Goal: Information Seeking & Learning: Learn about a topic

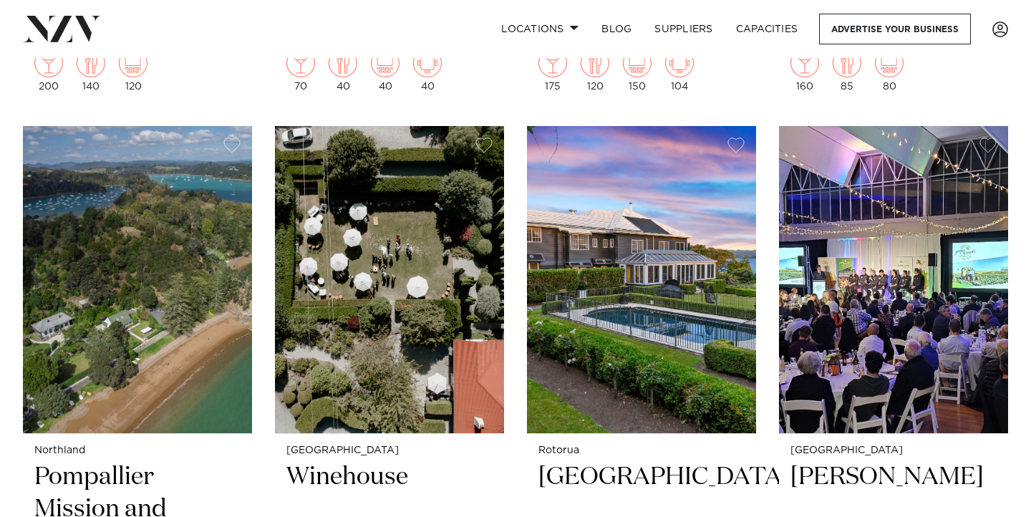
scroll to position [1494, 0]
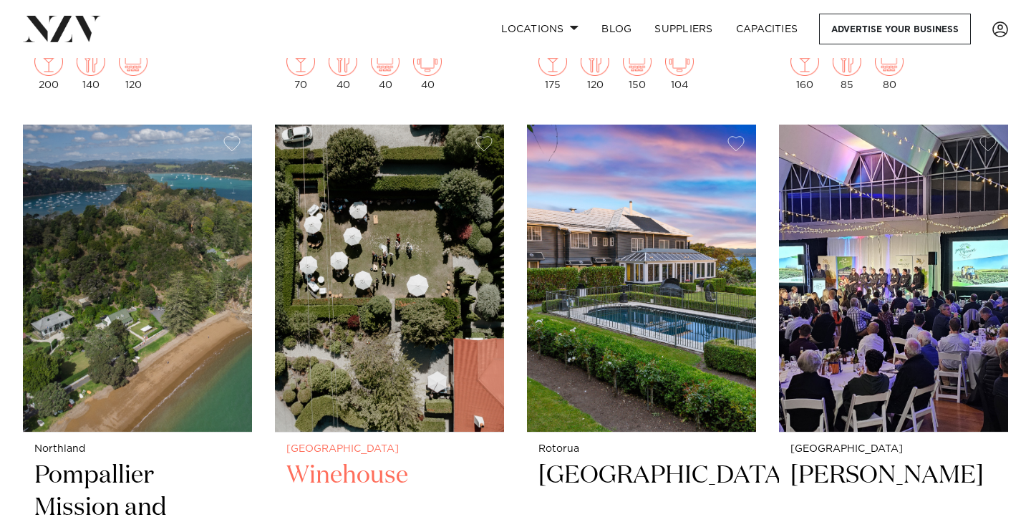
click at [357, 265] on img at bounding box center [389, 278] width 229 height 307
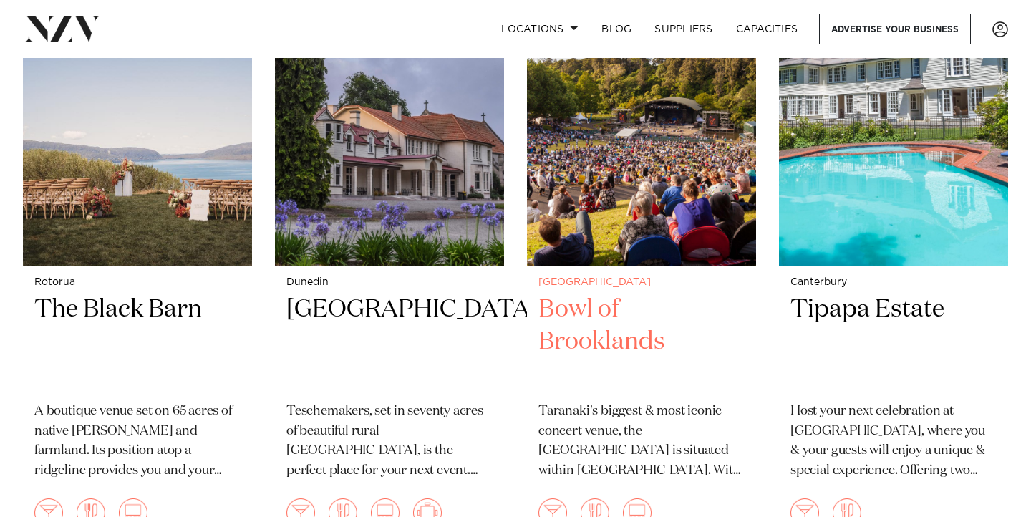
scroll to position [8429, 0]
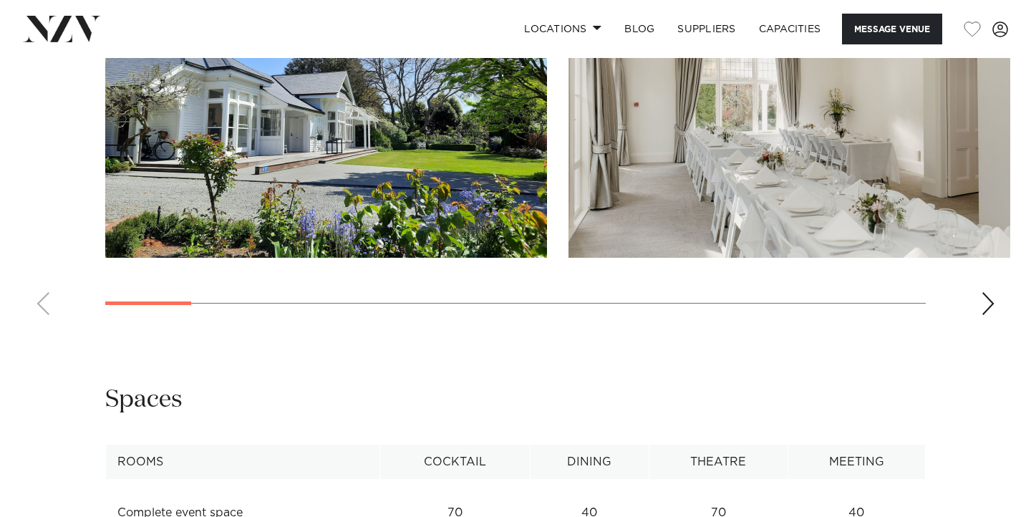
scroll to position [1557, 0]
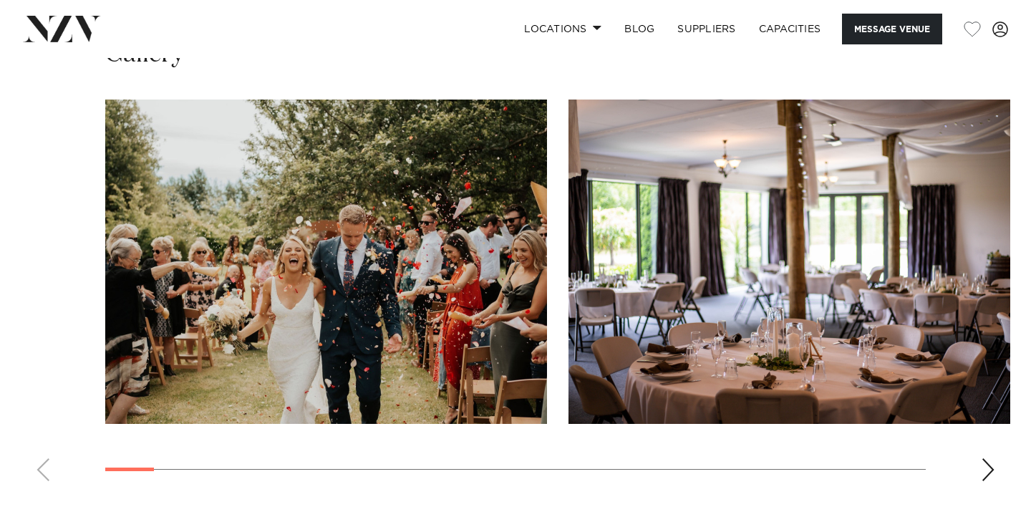
scroll to position [1467, 0]
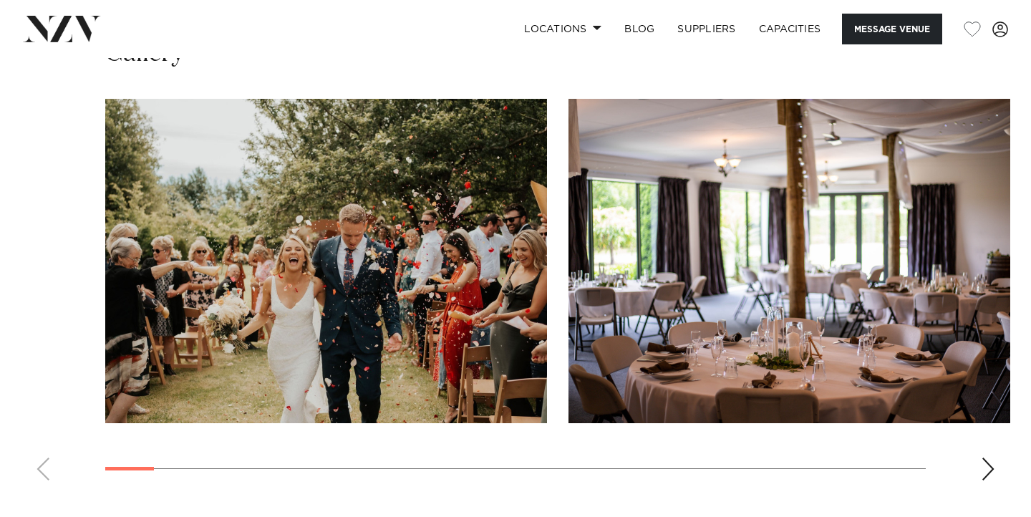
click at [427, 294] on img "1 / 30" at bounding box center [326, 261] width 442 height 324
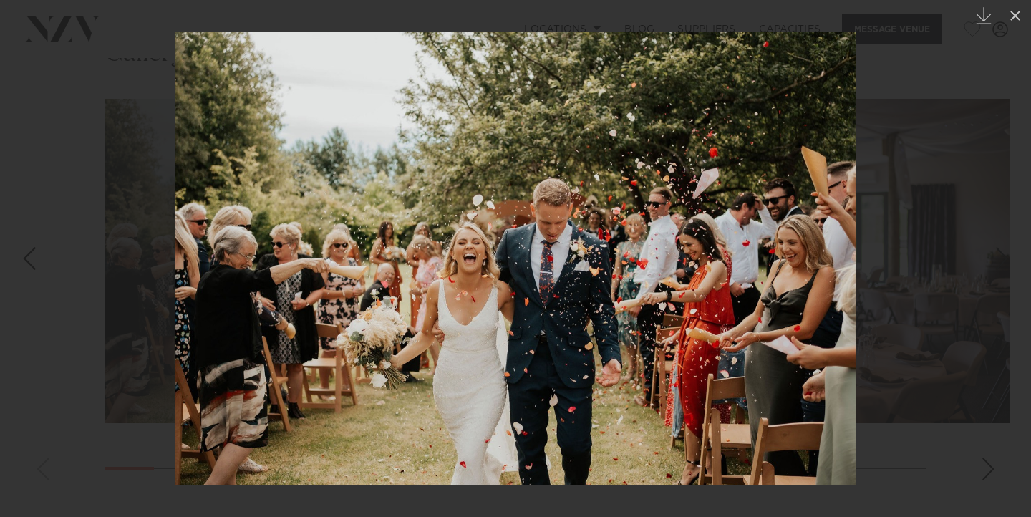
click at [869, 278] on div at bounding box center [515, 258] width 1031 height 517
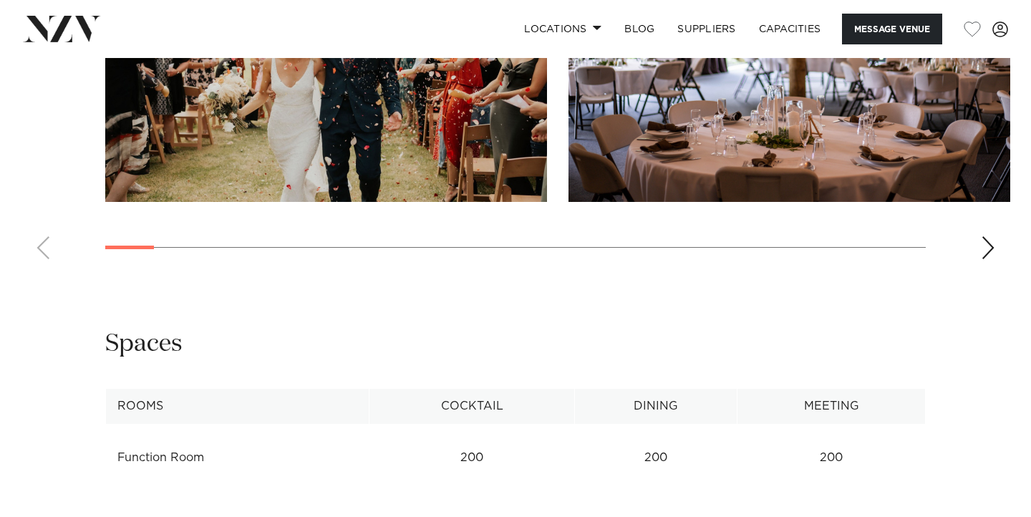
scroll to position [1693, 0]
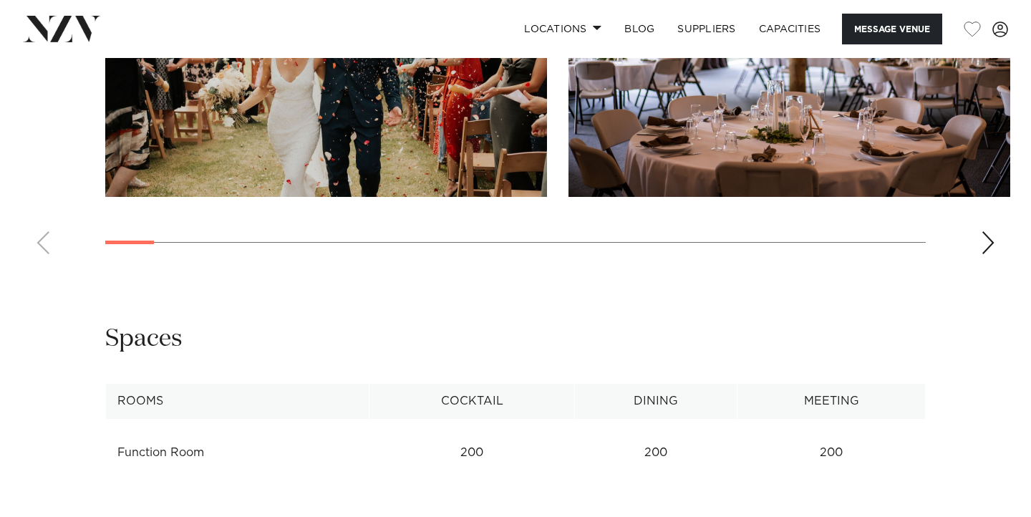
click at [986, 243] on div "Next slide" at bounding box center [988, 242] width 14 height 23
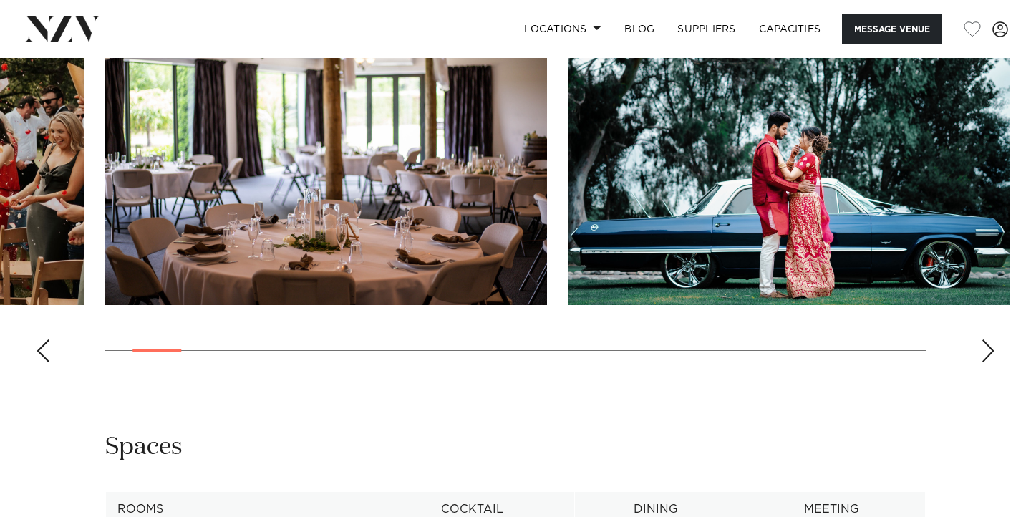
scroll to position [1552, 0]
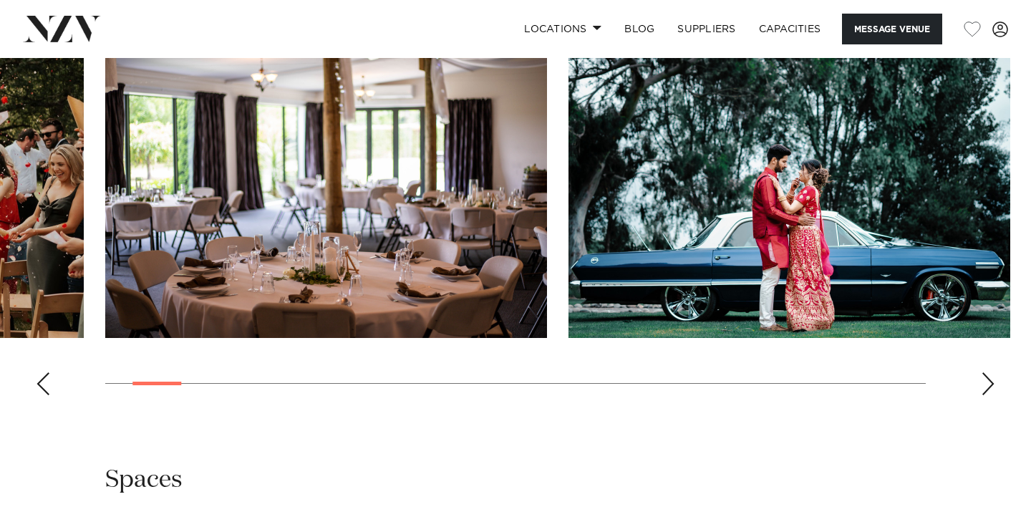
click at [997, 377] on swiper-container at bounding box center [515, 210] width 1031 height 393
click at [986, 389] on div "Next slide" at bounding box center [988, 383] width 14 height 23
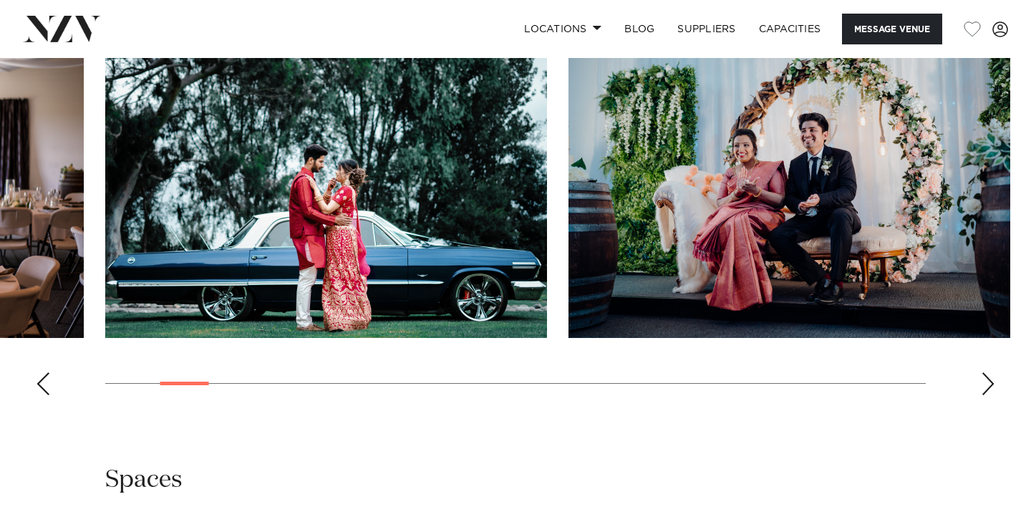
click at [986, 389] on div "Next slide" at bounding box center [988, 383] width 14 height 23
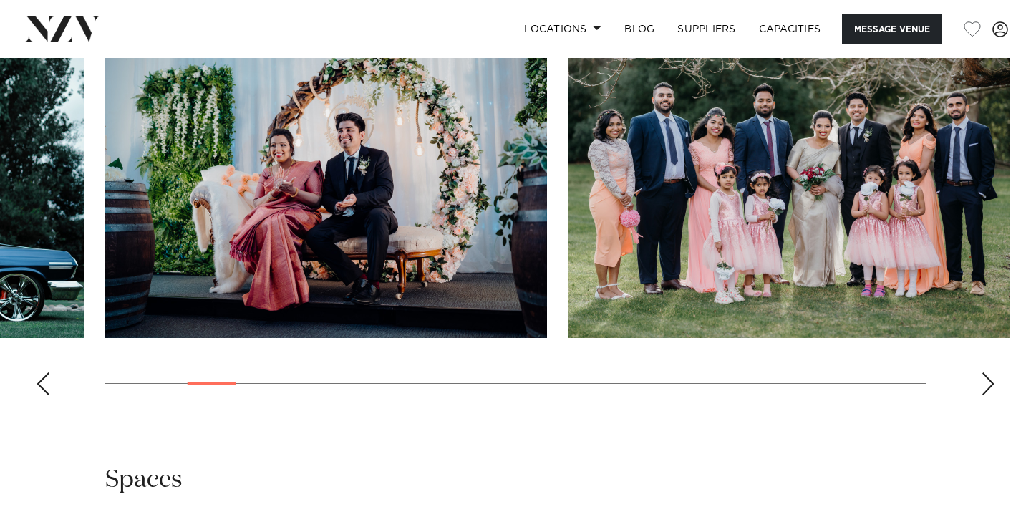
click at [986, 389] on div "Next slide" at bounding box center [988, 383] width 14 height 23
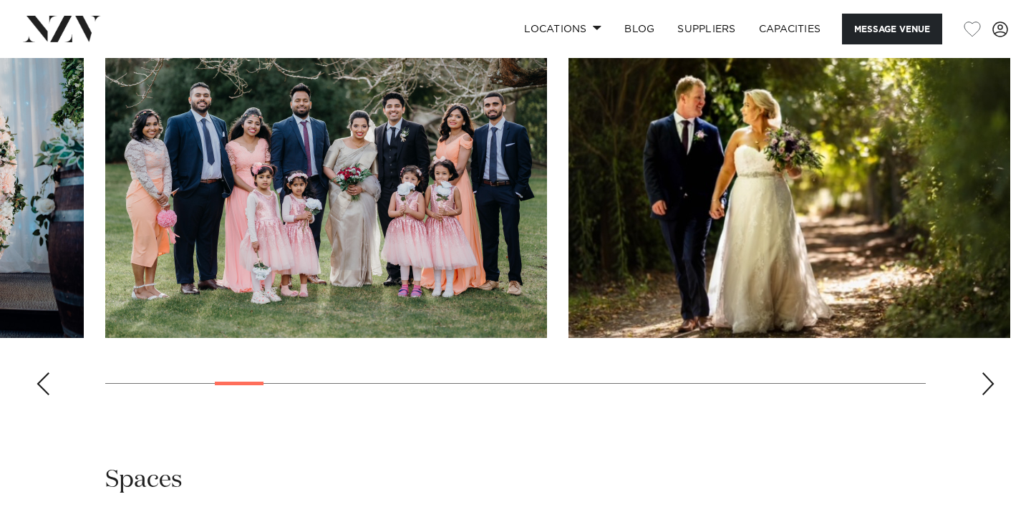
click at [986, 389] on div "Next slide" at bounding box center [988, 383] width 14 height 23
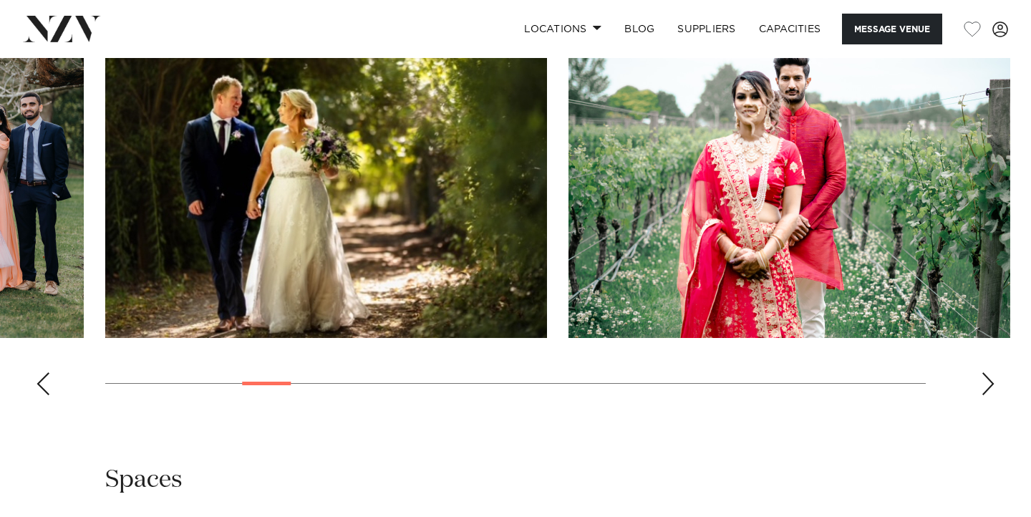
click at [986, 389] on div "Next slide" at bounding box center [988, 383] width 14 height 23
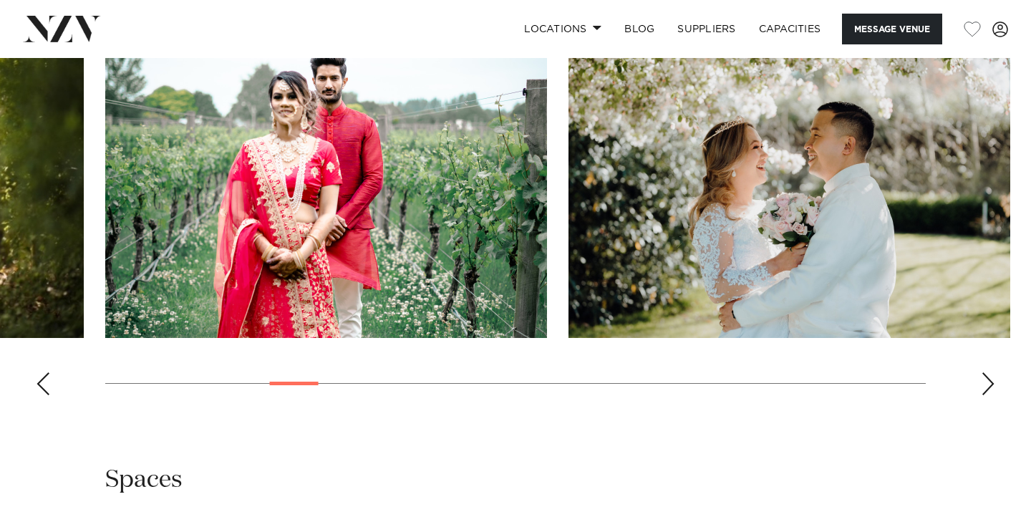
click at [986, 389] on div "Next slide" at bounding box center [988, 383] width 14 height 23
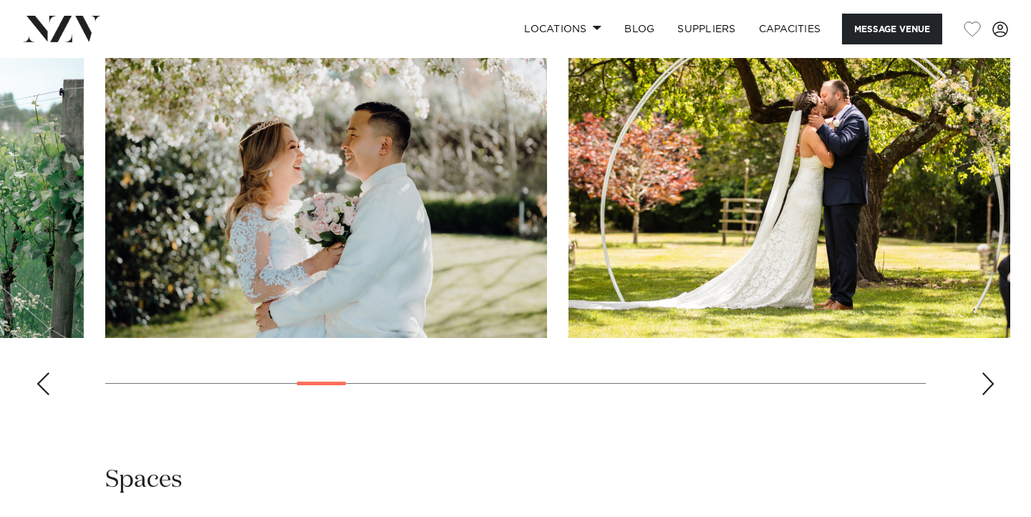
click at [986, 389] on div "Next slide" at bounding box center [988, 383] width 14 height 23
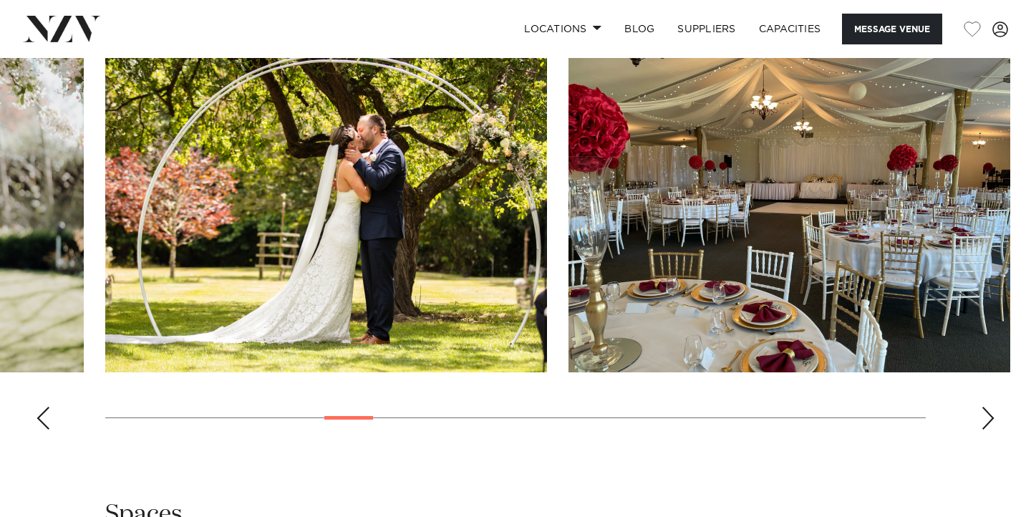
scroll to position [1509, 0]
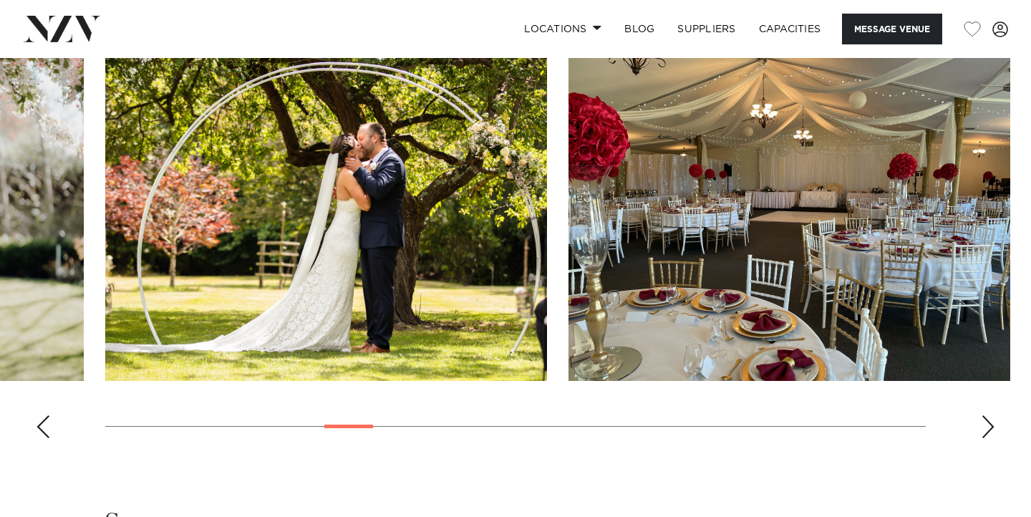
click at [982, 422] on div "Next slide" at bounding box center [988, 426] width 14 height 23
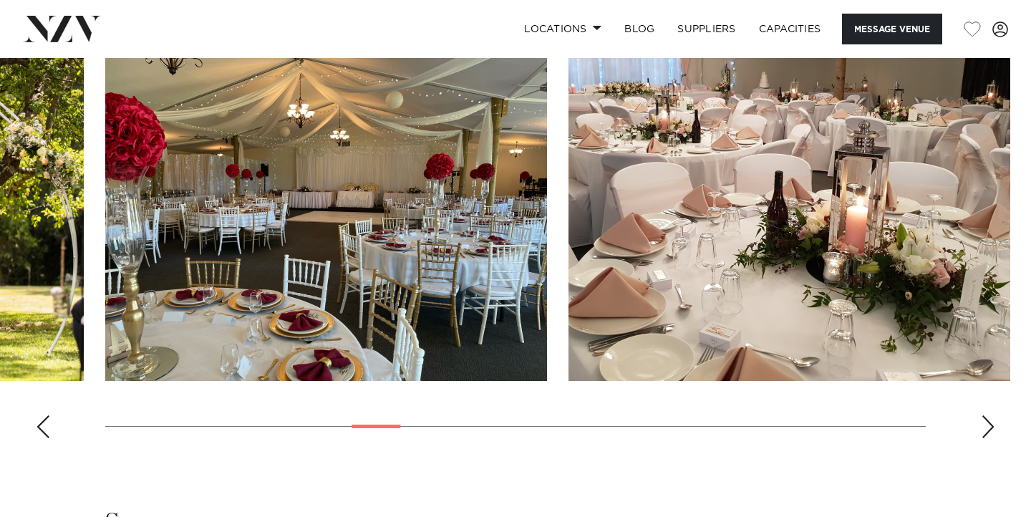
click at [982, 422] on div "Next slide" at bounding box center [988, 426] width 14 height 23
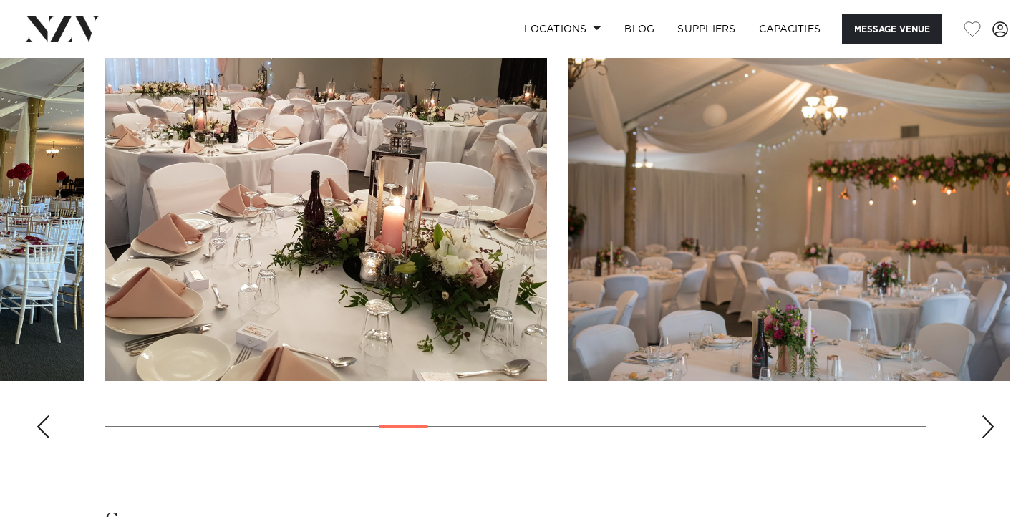
click at [982, 422] on div "Next slide" at bounding box center [988, 426] width 14 height 23
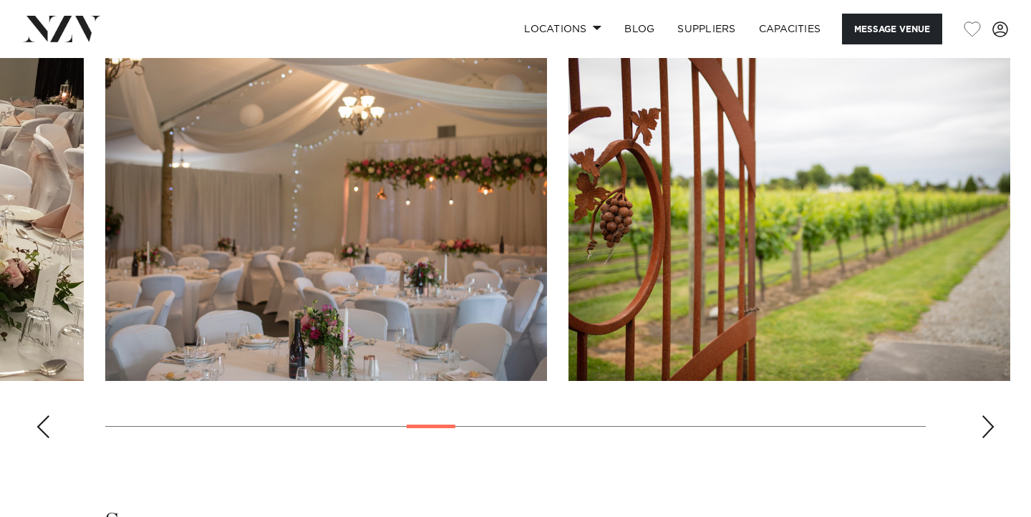
click at [982, 422] on div "Next slide" at bounding box center [988, 426] width 14 height 23
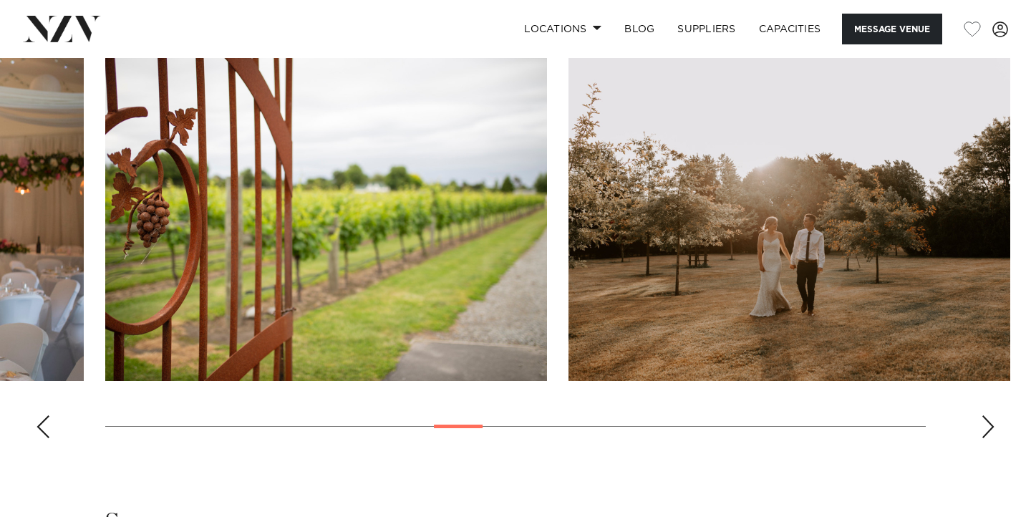
click at [982, 422] on div "Next slide" at bounding box center [988, 426] width 14 height 23
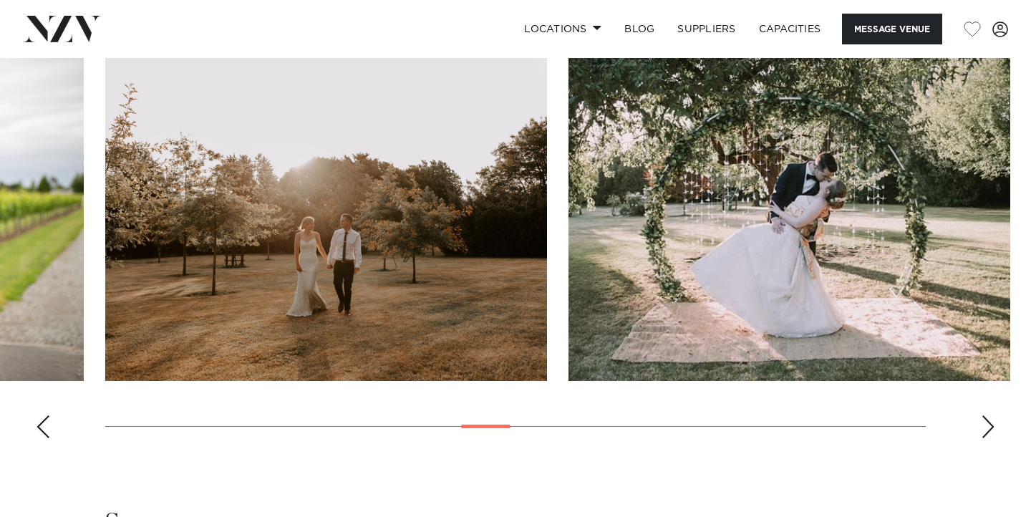
click at [982, 422] on div "Next slide" at bounding box center [988, 426] width 14 height 23
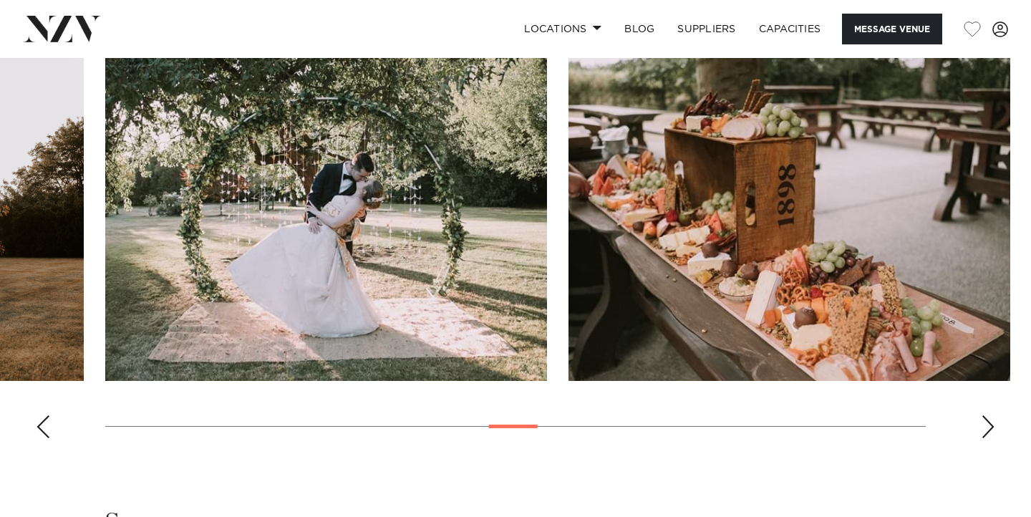
click at [982, 422] on div "Next slide" at bounding box center [988, 426] width 14 height 23
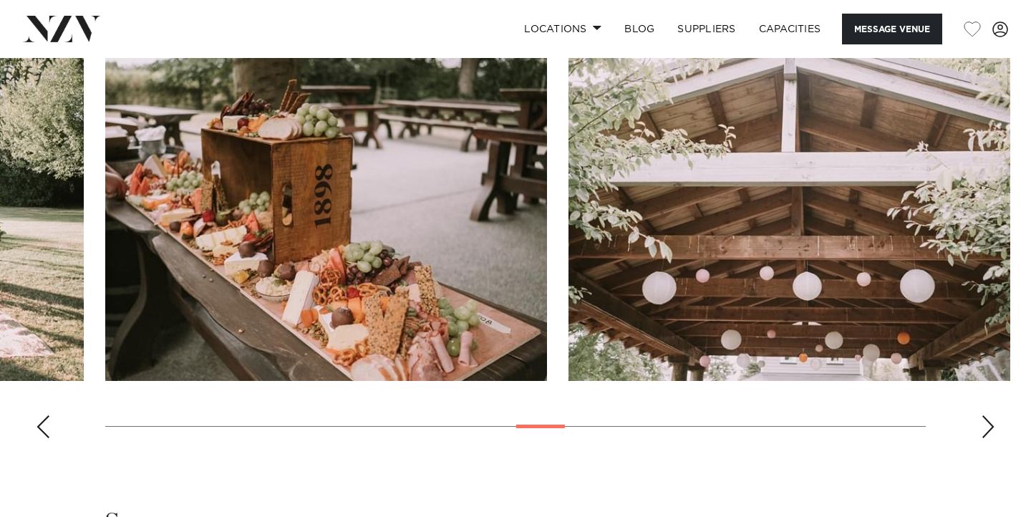
click at [982, 422] on div "Next slide" at bounding box center [988, 426] width 14 height 23
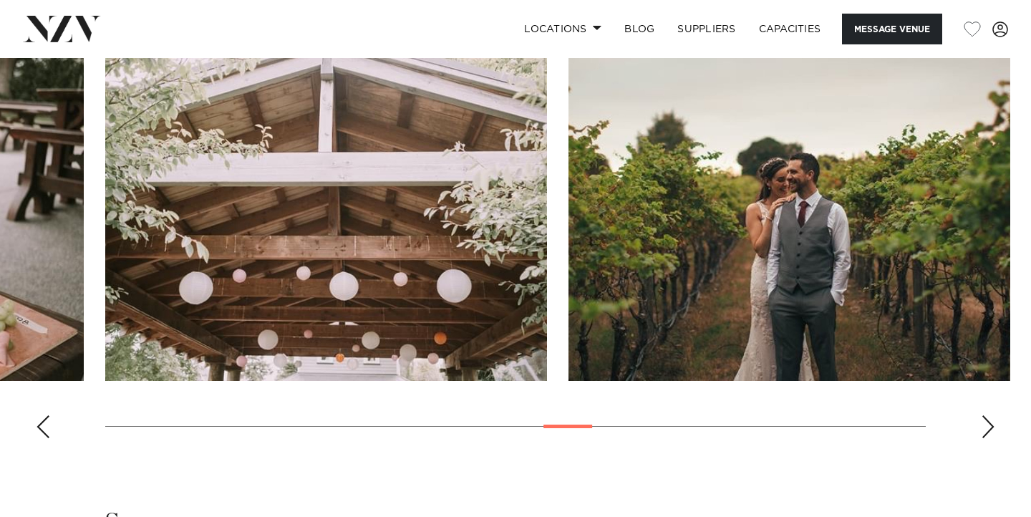
click at [982, 422] on div "Next slide" at bounding box center [988, 426] width 14 height 23
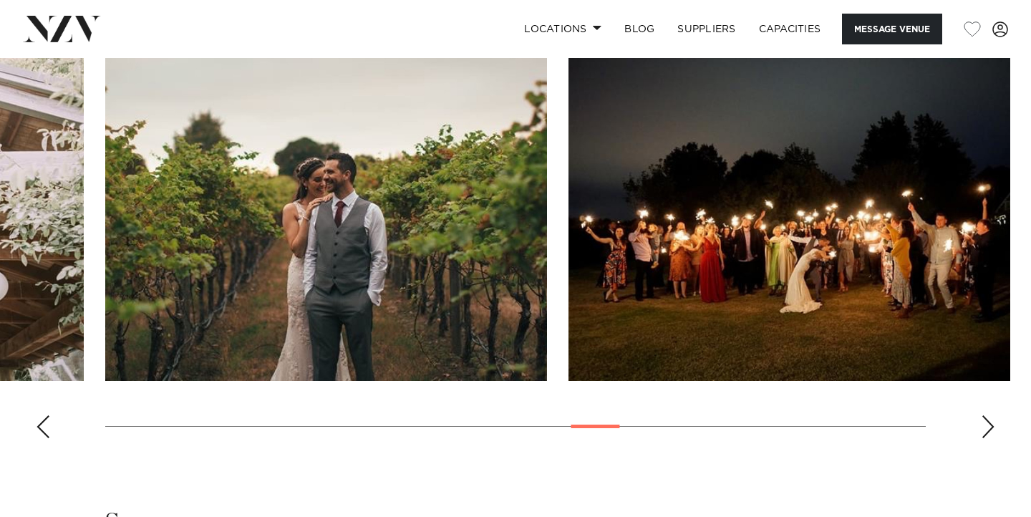
click at [982, 422] on div "Next slide" at bounding box center [988, 426] width 14 height 23
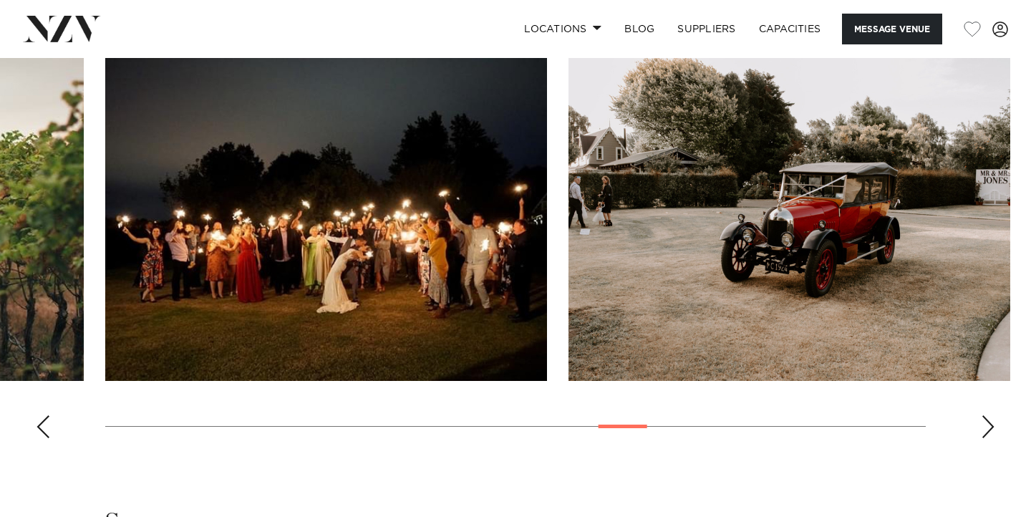
click at [982, 422] on div "Next slide" at bounding box center [988, 426] width 14 height 23
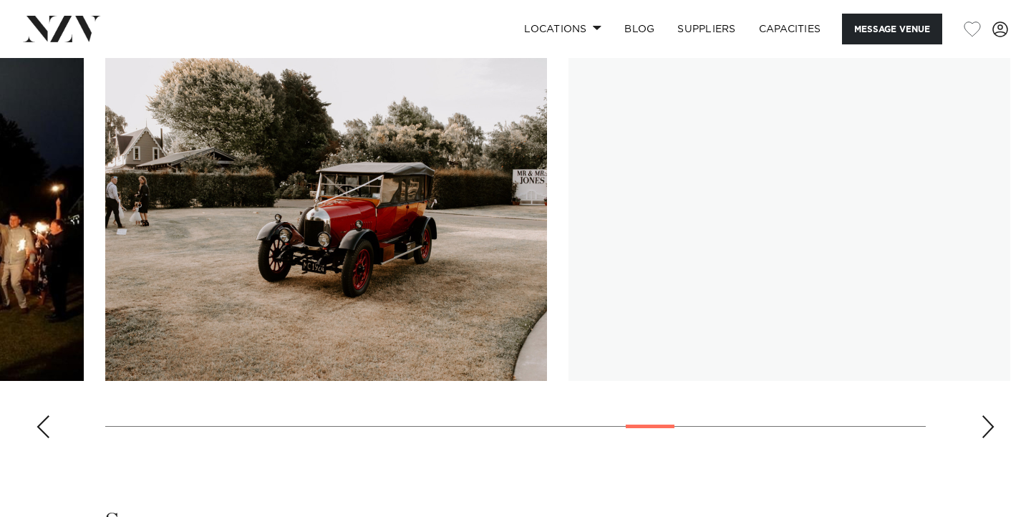
click at [982, 422] on div "Next slide" at bounding box center [988, 426] width 14 height 23
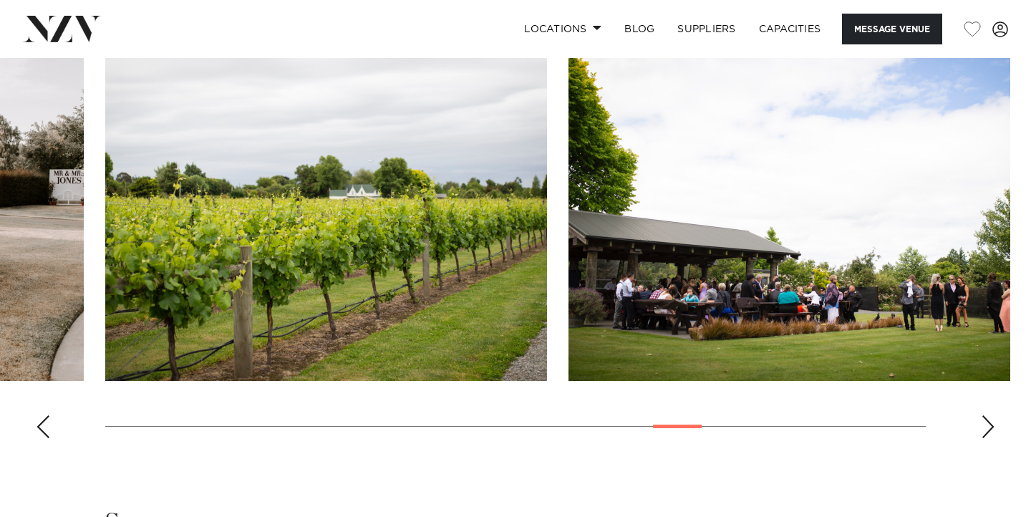
click at [982, 422] on div "Next slide" at bounding box center [988, 426] width 14 height 23
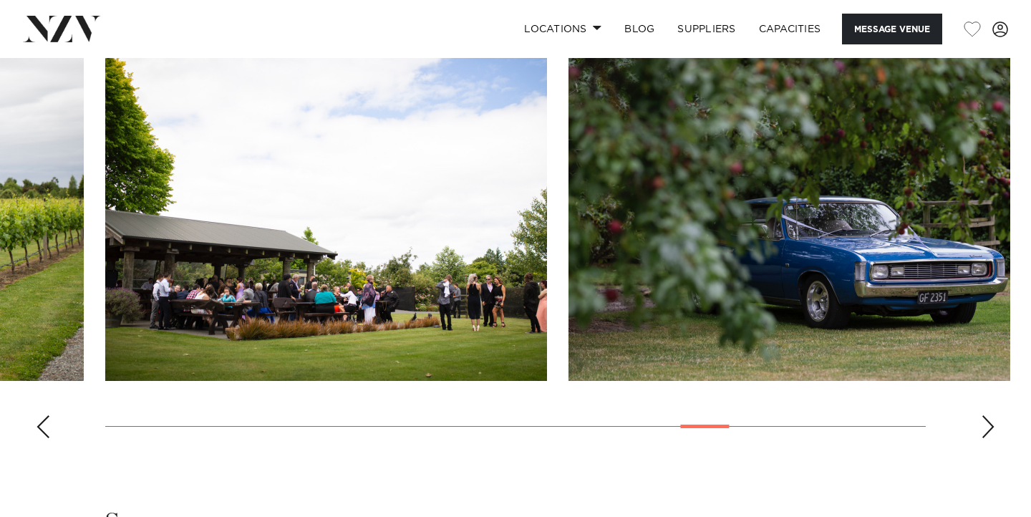
click at [982, 422] on div "Next slide" at bounding box center [988, 426] width 14 height 23
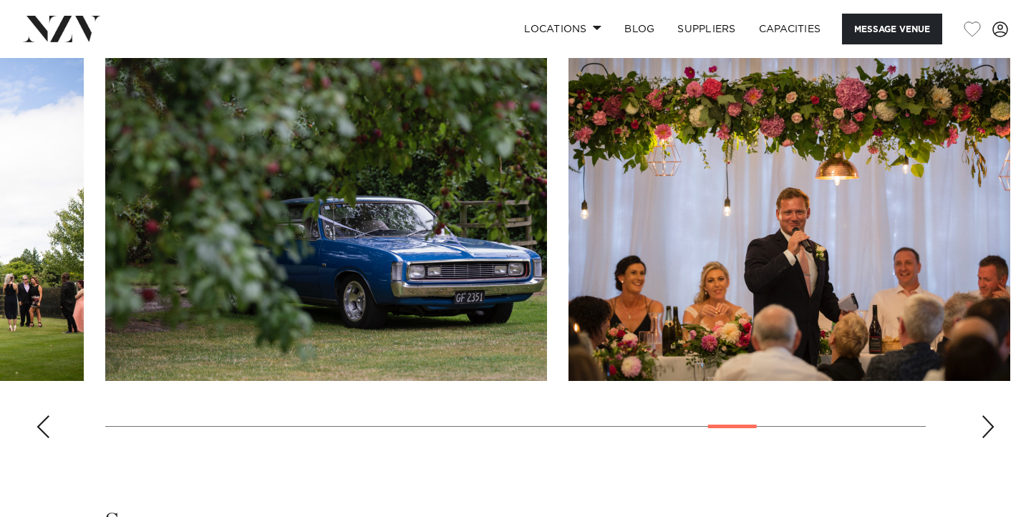
click at [982, 422] on div "Next slide" at bounding box center [988, 426] width 14 height 23
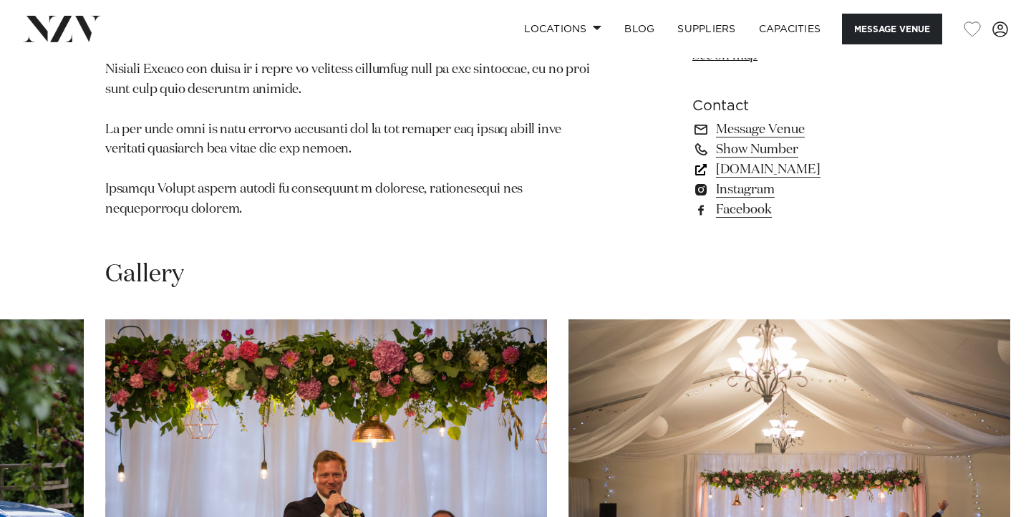
scroll to position [1223, 0]
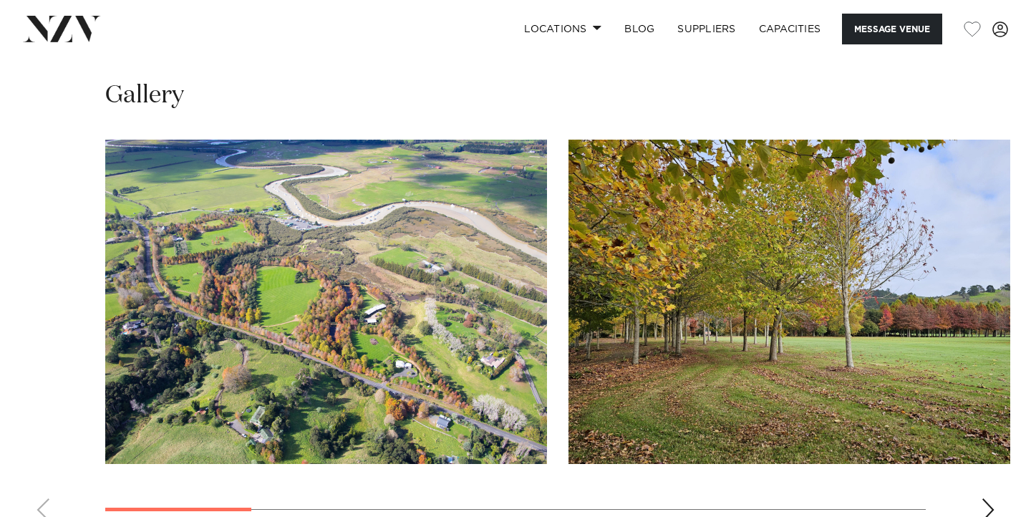
scroll to position [1259, 0]
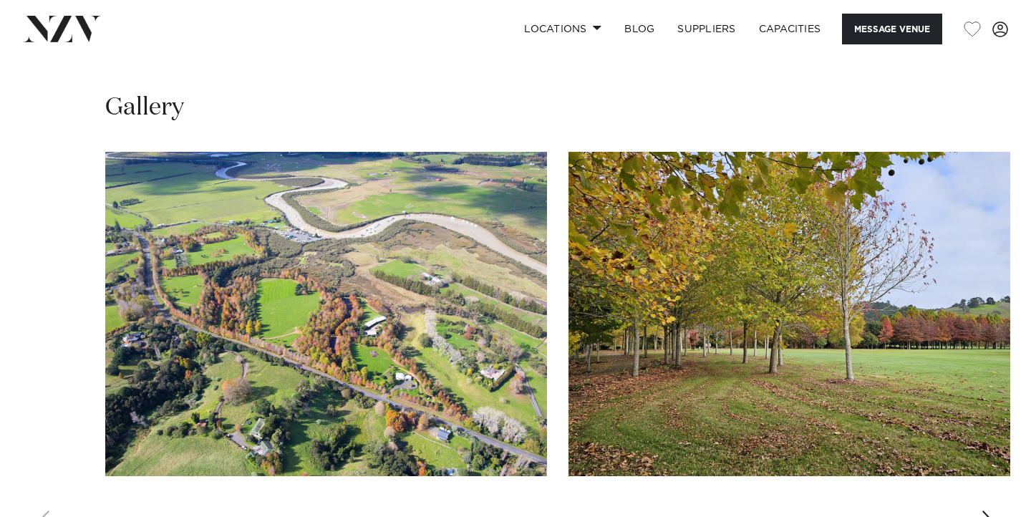
click at [984, 510] on div "Next slide" at bounding box center [988, 521] width 14 height 23
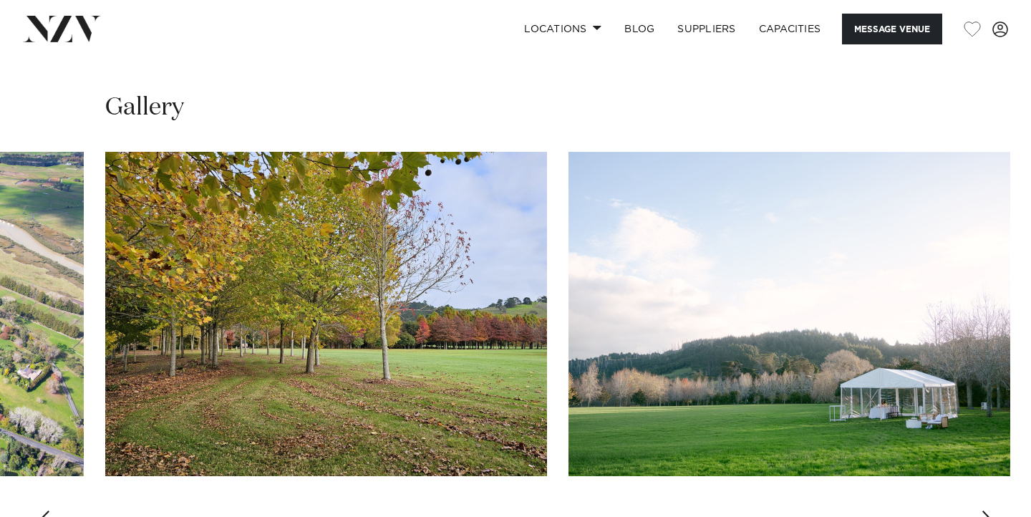
click at [984, 510] on div "Next slide" at bounding box center [988, 521] width 14 height 23
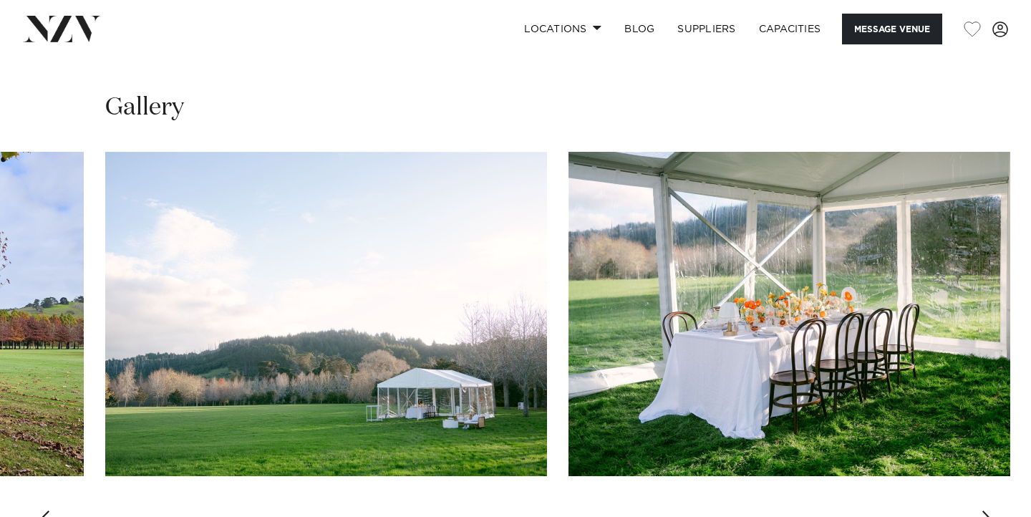
click at [984, 510] on div "Next slide" at bounding box center [988, 521] width 14 height 23
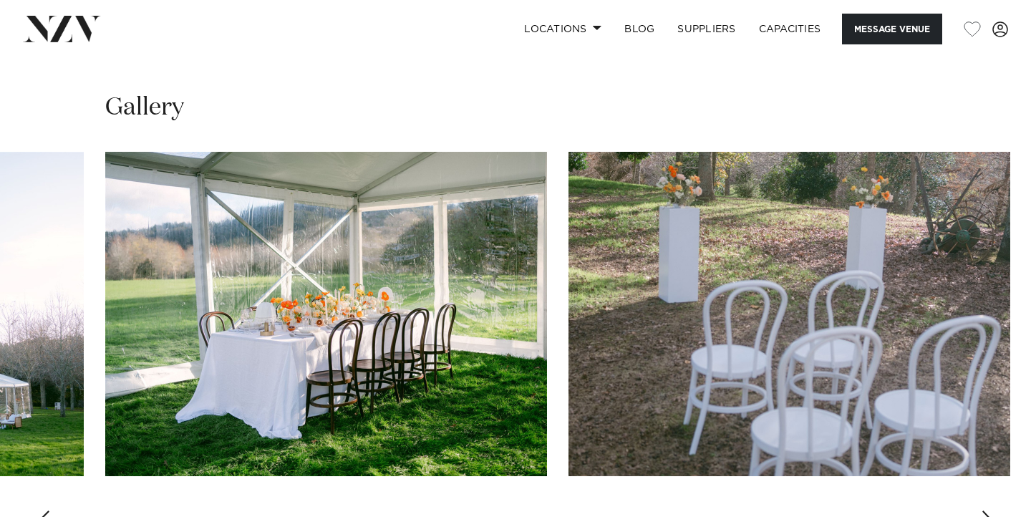
click at [984, 510] on div "Next slide" at bounding box center [988, 521] width 14 height 23
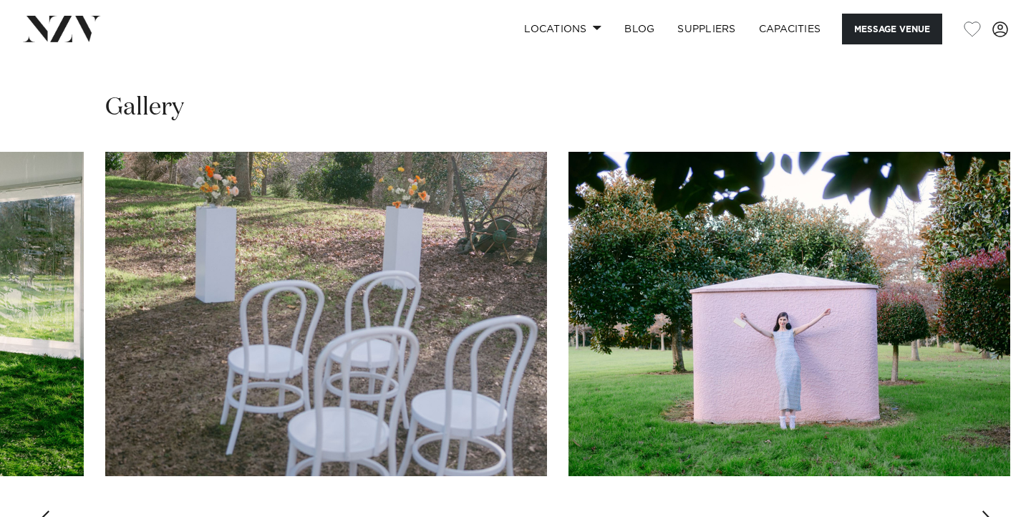
click at [984, 510] on div "Next slide" at bounding box center [988, 521] width 14 height 23
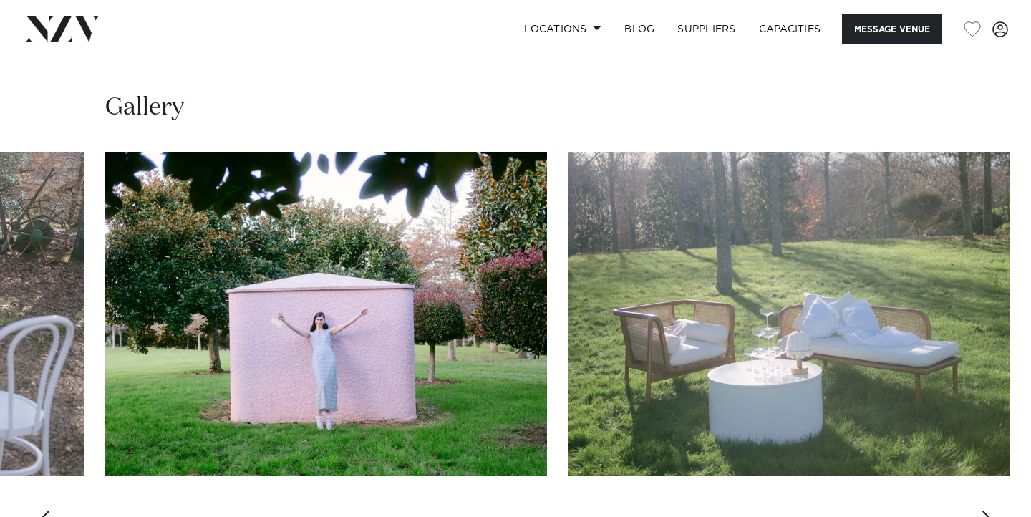
click at [984, 510] on div "Next slide" at bounding box center [988, 521] width 14 height 23
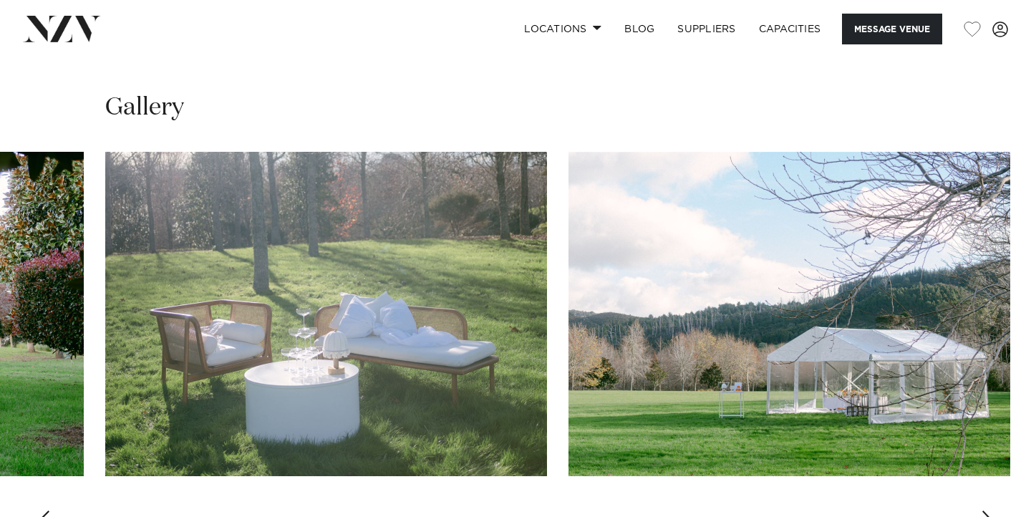
click at [984, 510] on div "Next slide" at bounding box center [988, 521] width 14 height 23
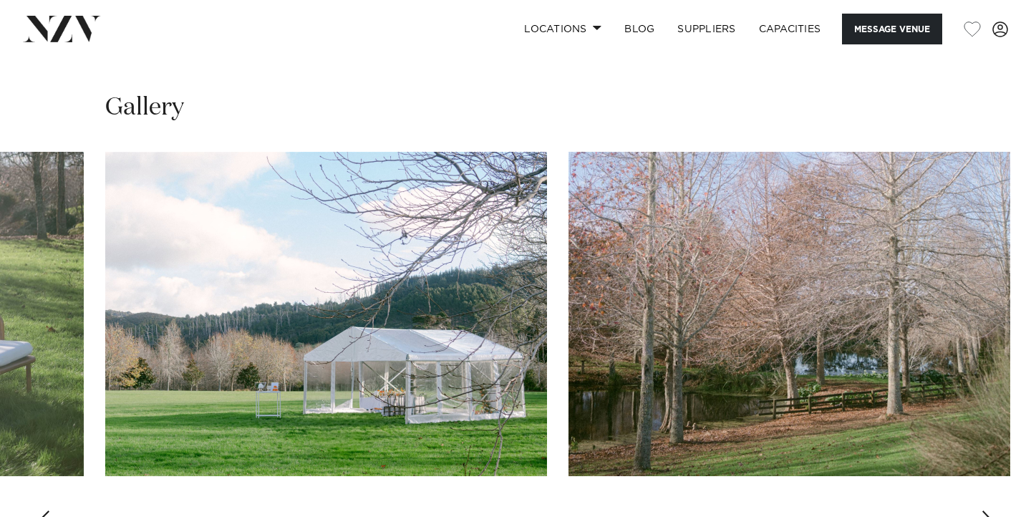
click at [984, 510] on div "Next slide" at bounding box center [988, 521] width 14 height 23
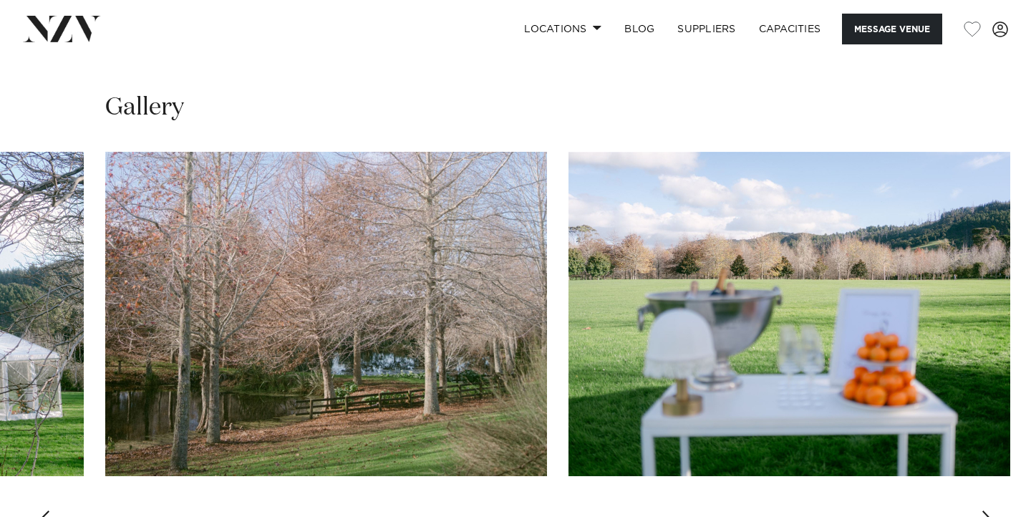
click at [984, 510] on div "Next slide" at bounding box center [988, 521] width 14 height 23
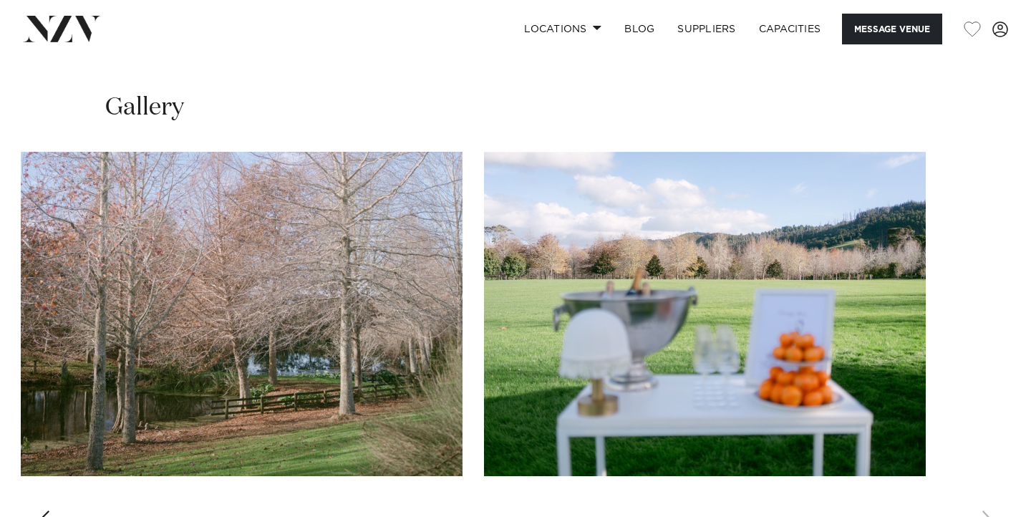
click at [215, 210] on img "9 / 10" at bounding box center [242, 314] width 442 height 324
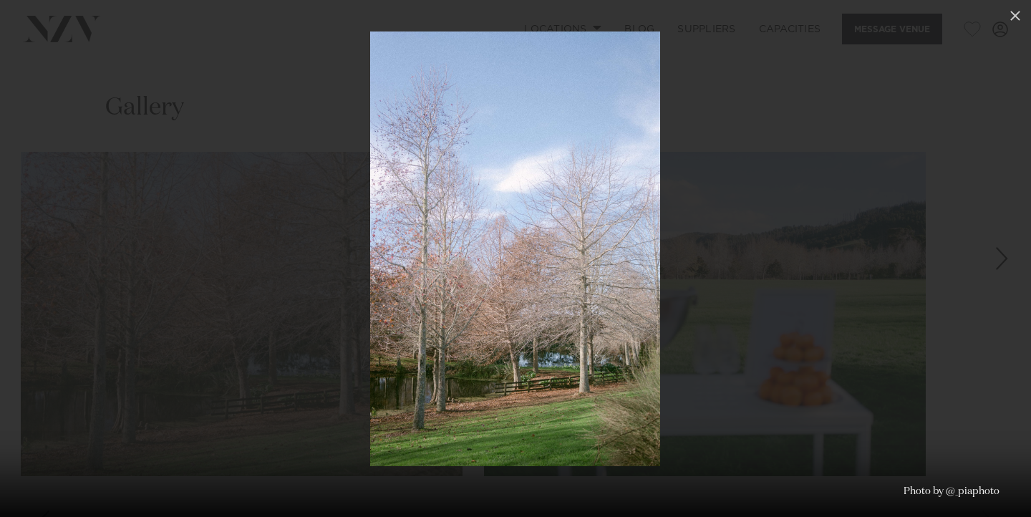
click at [997, 255] on div "Next slide" at bounding box center [1001, 258] width 19 height 27
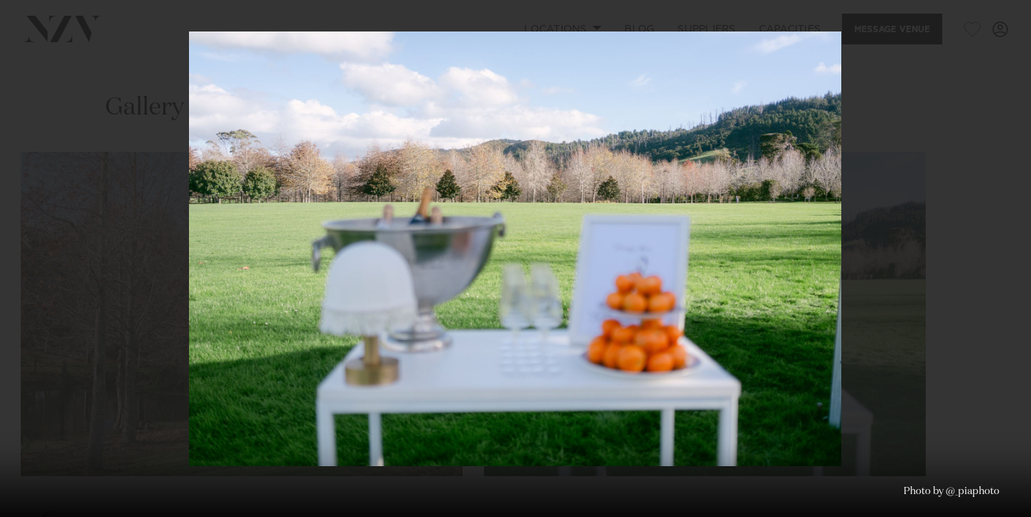
click at [997, 255] on div "10 / 10 Photo by @_piaphoto" at bounding box center [515, 258] width 1031 height 517
click at [913, 263] on div at bounding box center [515, 258] width 1031 height 517
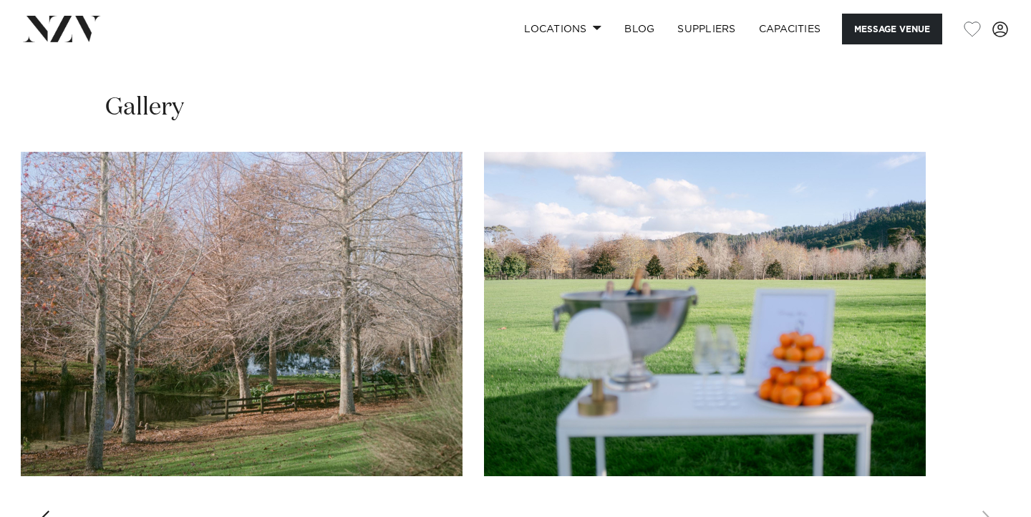
click at [1014, 248] on swiper-container at bounding box center [515, 348] width 1031 height 393
click at [981, 474] on swiper-container at bounding box center [515, 348] width 1031 height 393
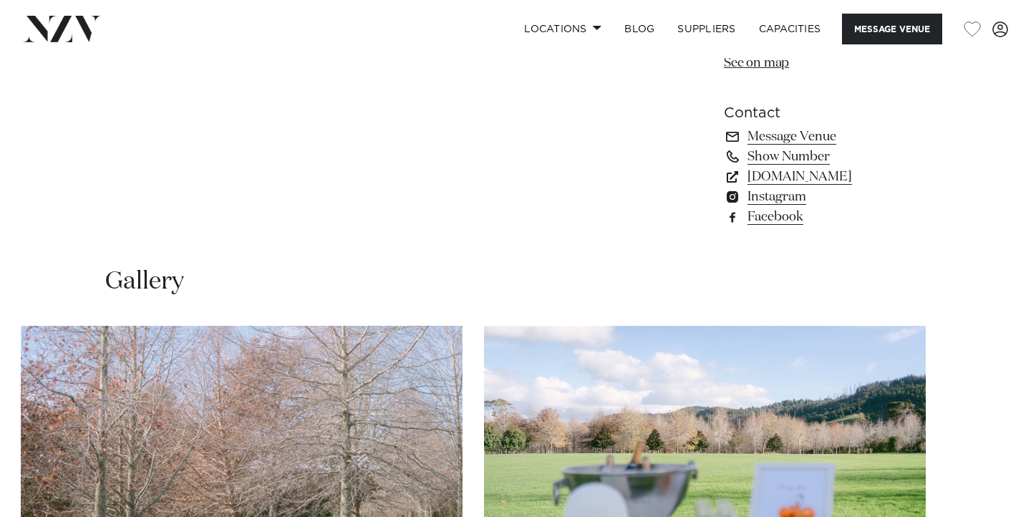
scroll to position [1083, 0]
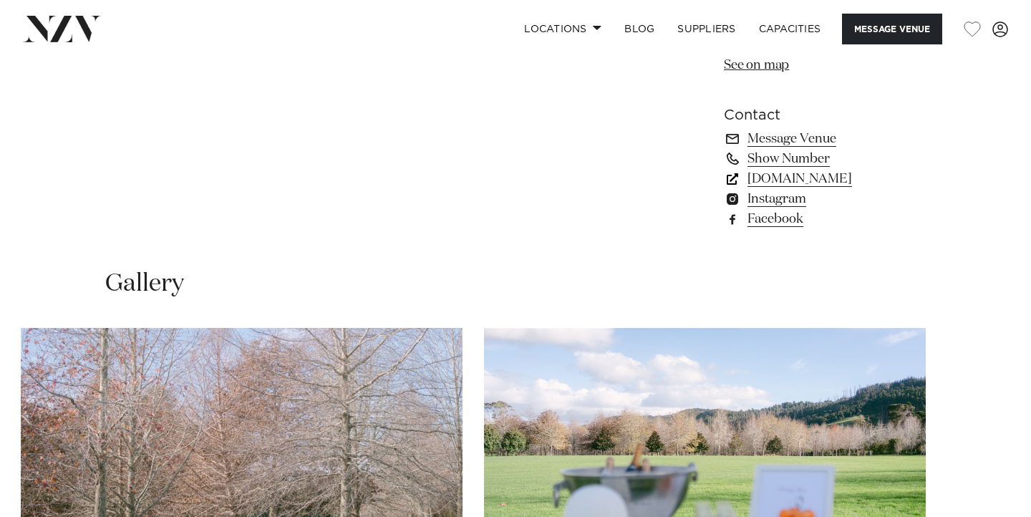
click at [826, 169] on link "riverhavenartland.com" at bounding box center [825, 179] width 202 height 20
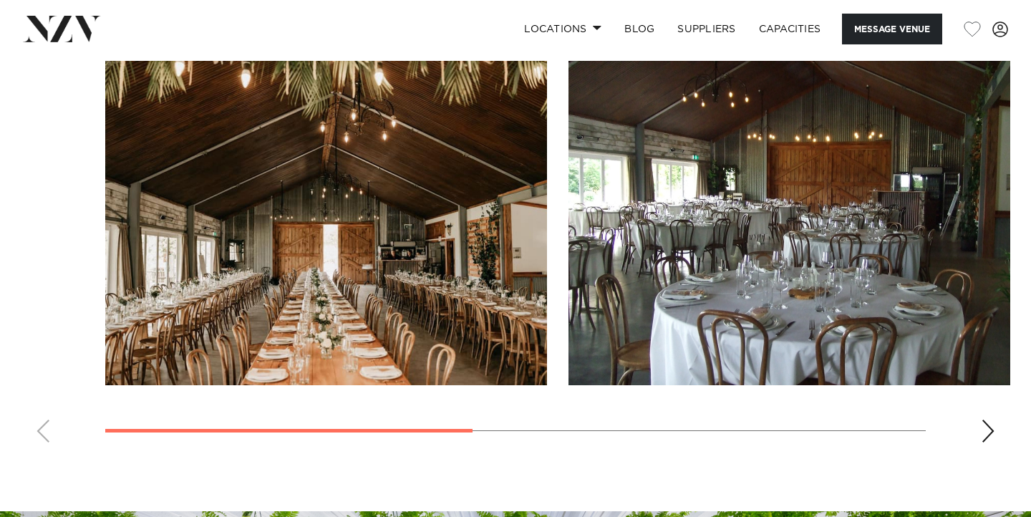
scroll to position [1110, 0]
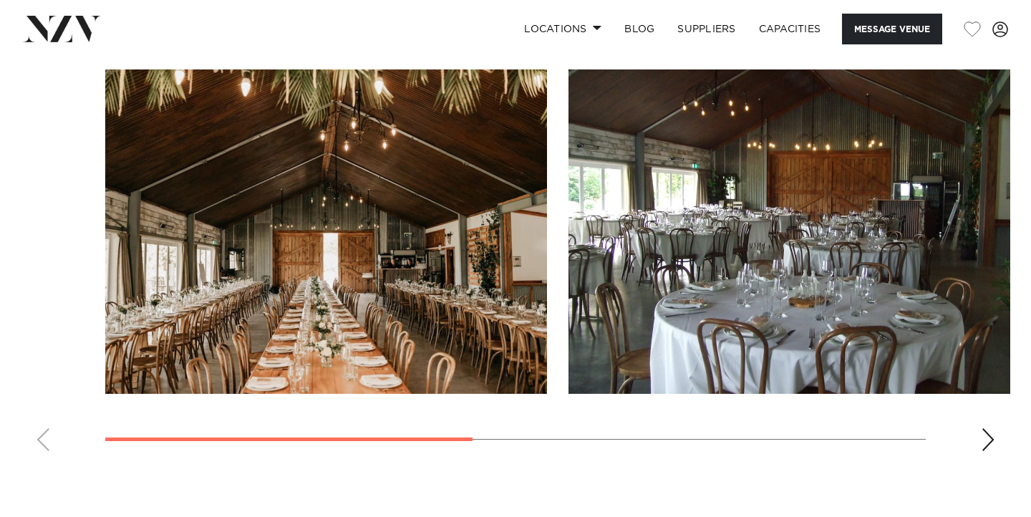
click at [986, 447] on div "Next slide" at bounding box center [988, 439] width 14 height 23
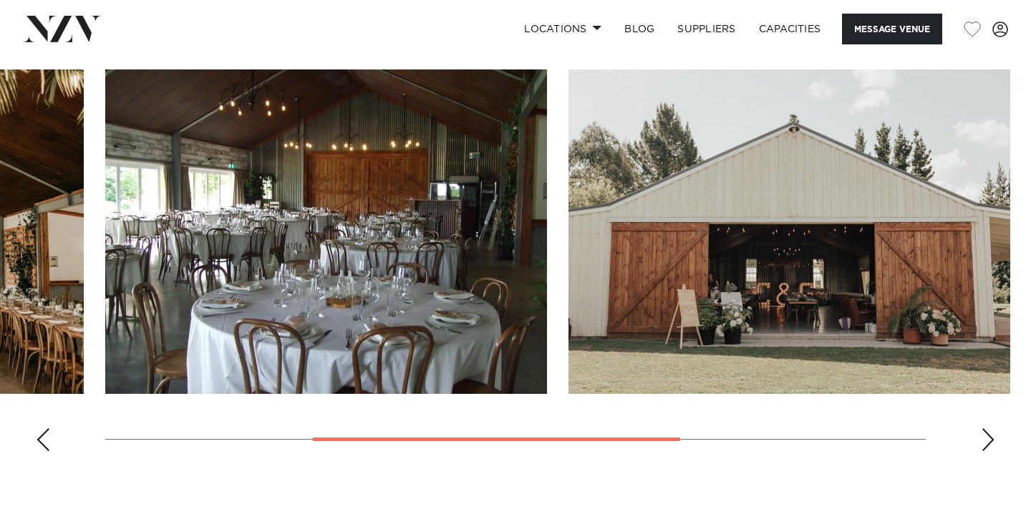
click at [986, 447] on div "Next slide" at bounding box center [988, 439] width 14 height 23
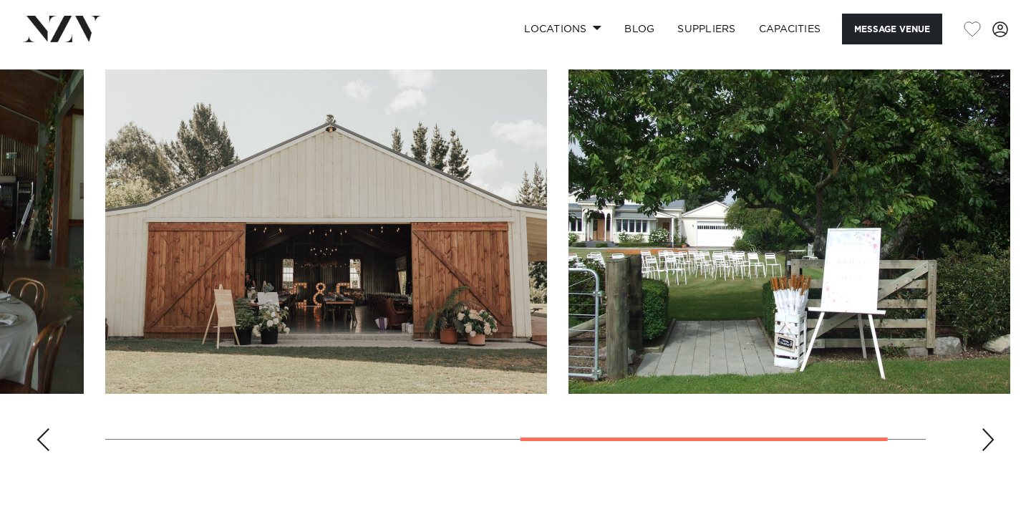
click at [986, 447] on div "Next slide" at bounding box center [988, 439] width 14 height 23
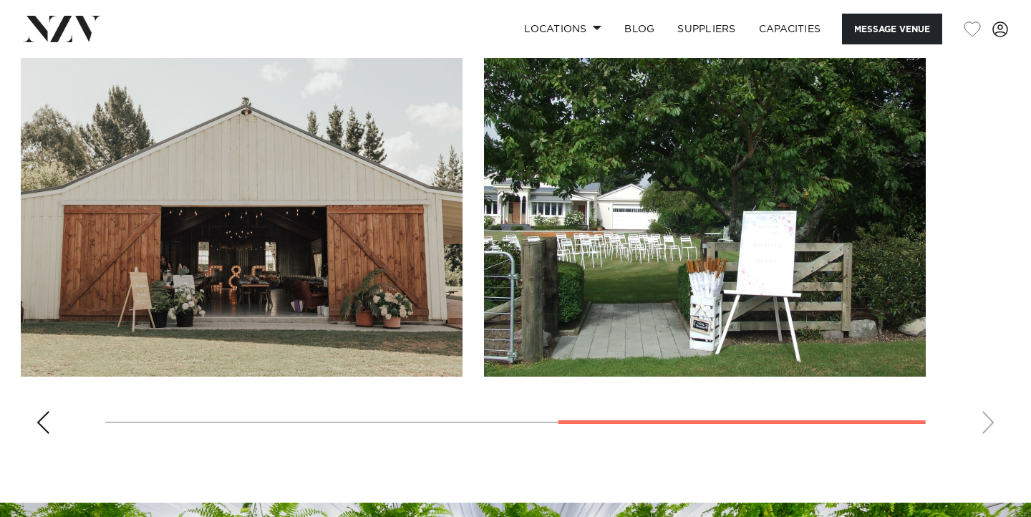
scroll to position [1128, 0]
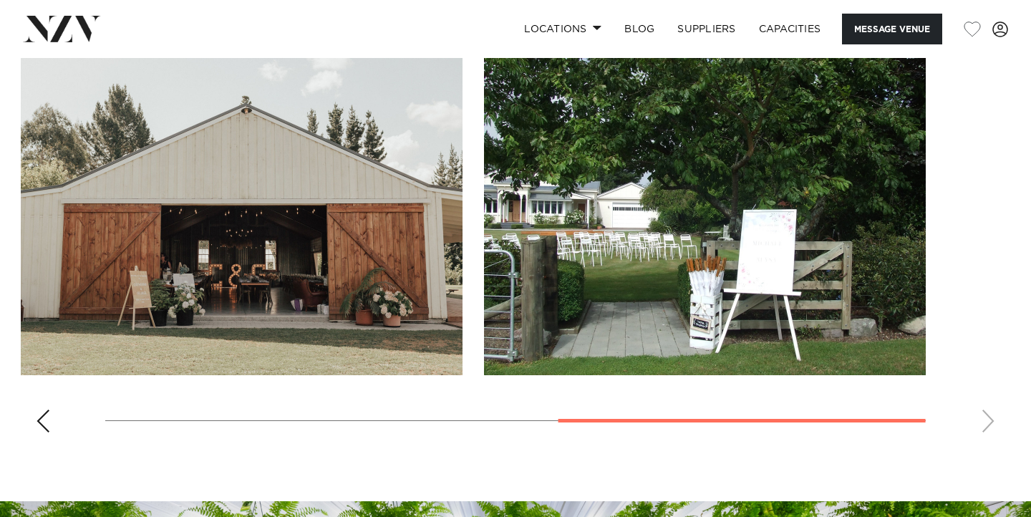
click at [47, 432] on div "Previous slide" at bounding box center [43, 420] width 14 height 23
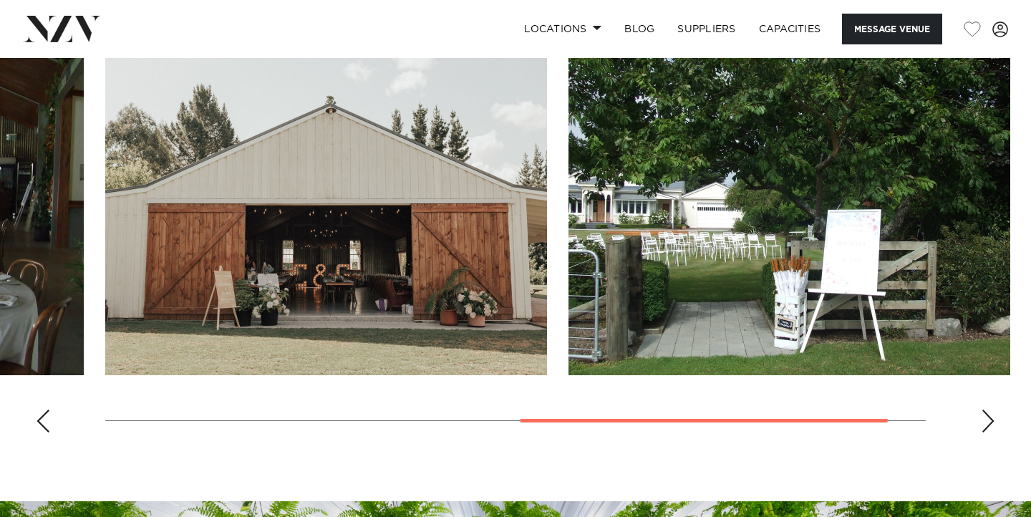
click at [47, 432] on div "Previous slide" at bounding box center [43, 420] width 14 height 23
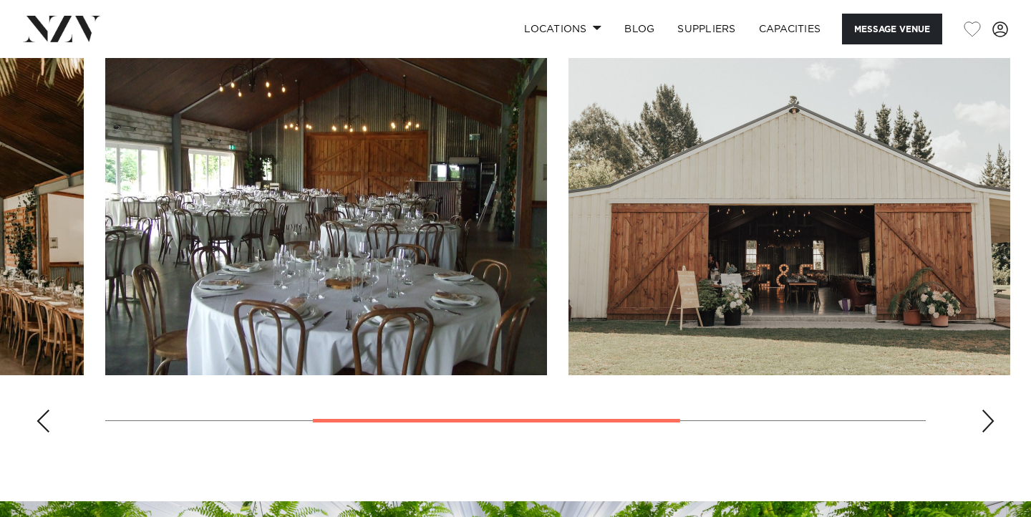
click at [47, 432] on div "Previous slide" at bounding box center [43, 420] width 14 height 23
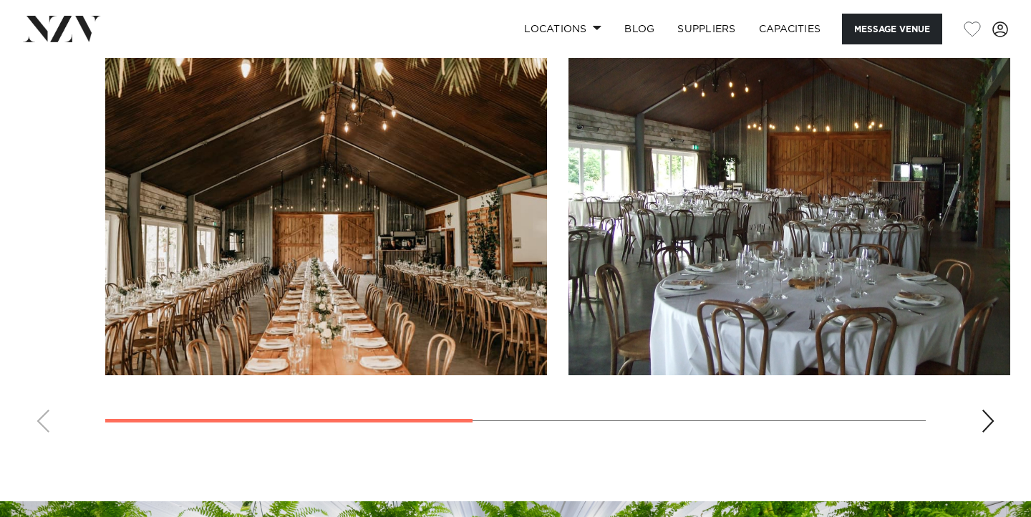
click at [47, 432] on swiper-container at bounding box center [515, 247] width 1031 height 393
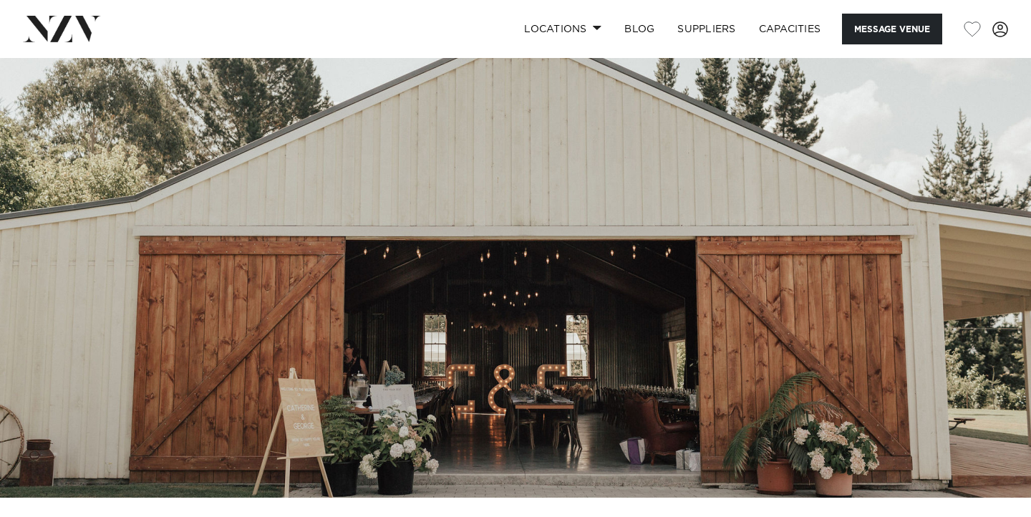
scroll to position [45, 0]
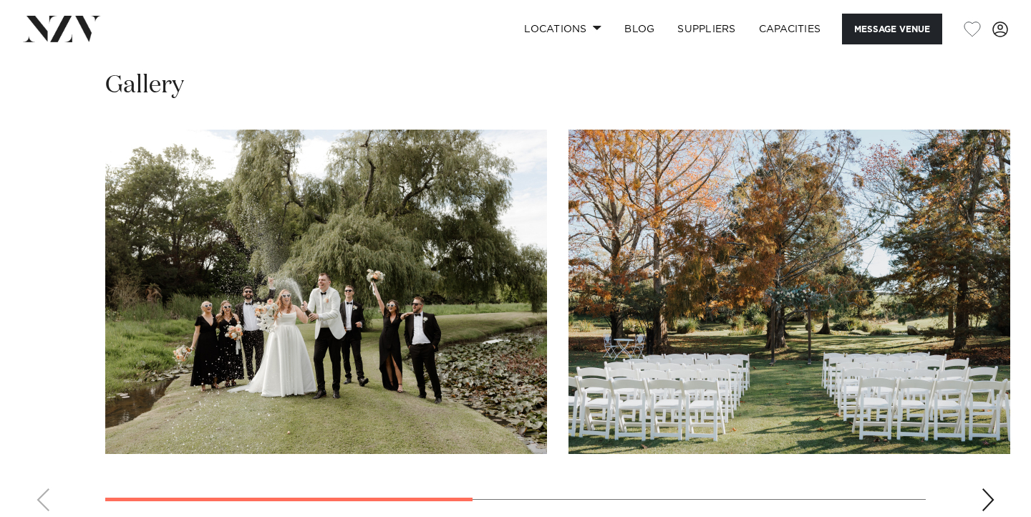
scroll to position [1052, 0]
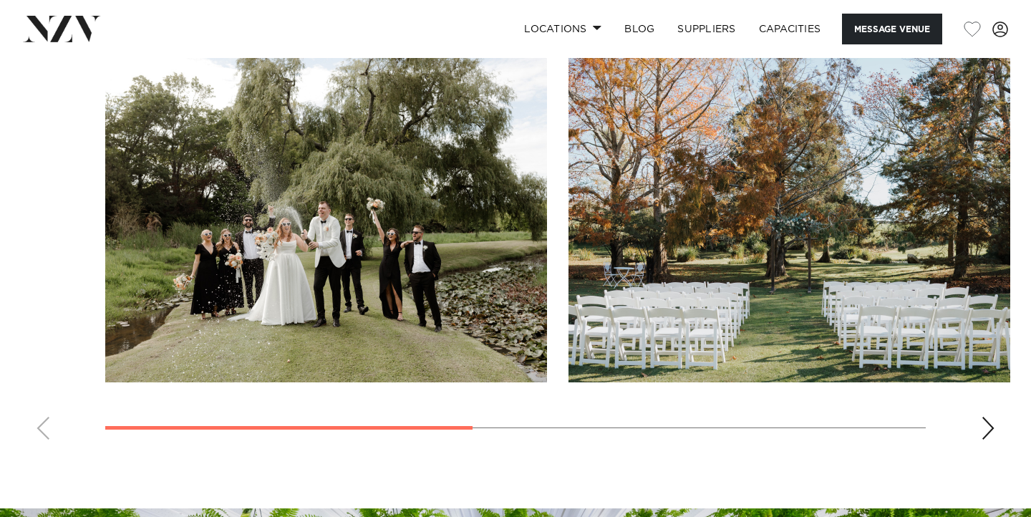
click at [984, 426] on div "Next slide" at bounding box center [988, 428] width 14 height 23
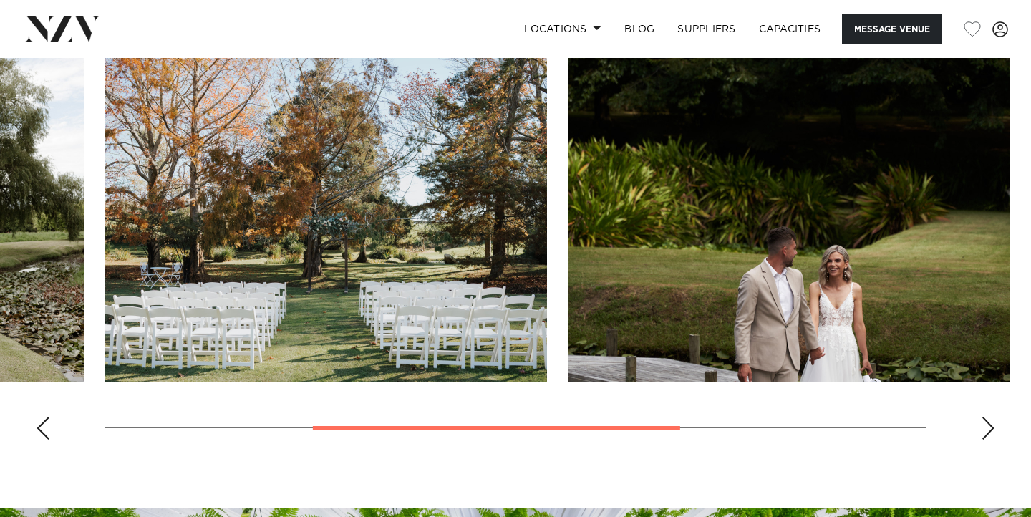
click at [984, 426] on div "Next slide" at bounding box center [988, 428] width 14 height 23
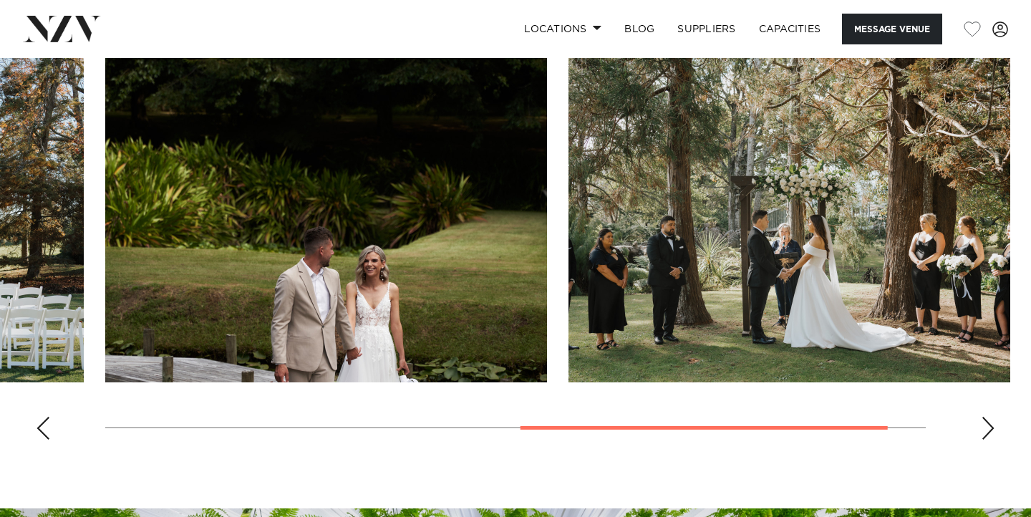
click at [984, 426] on div "Next slide" at bounding box center [988, 428] width 14 height 23
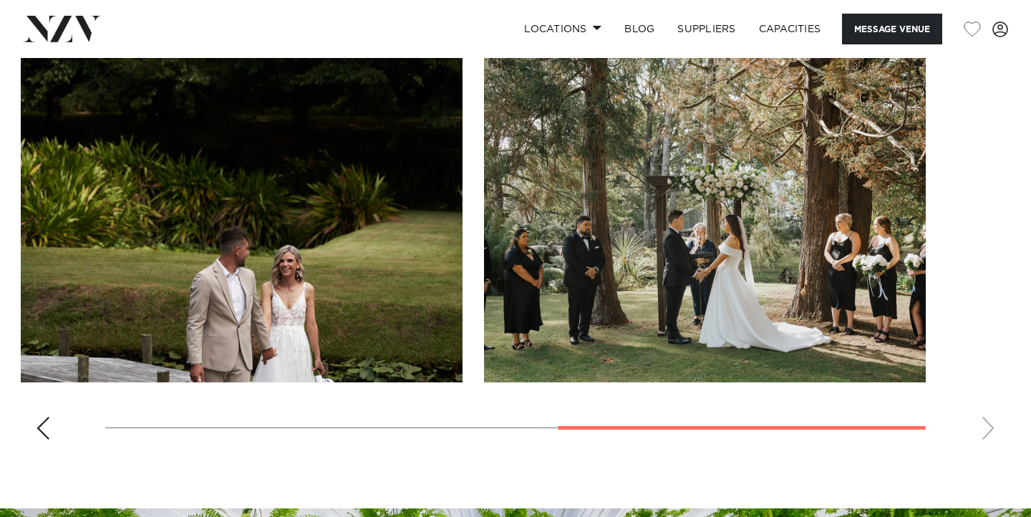
click at [984, 426] on swiper-container at bounding box center [515, 254] width 1031 height 393
click at [42, 426] on div "Previous slide" at bounding box center [43, 428] width 14 height 23
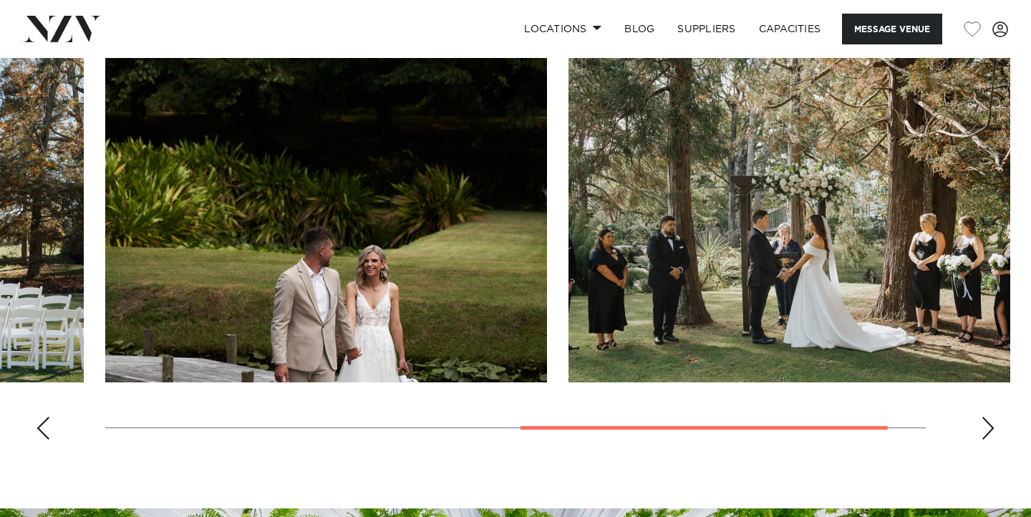
click at [42, 426] on div "Previous slide" at bounding box center [43, 428] width 14 height 23
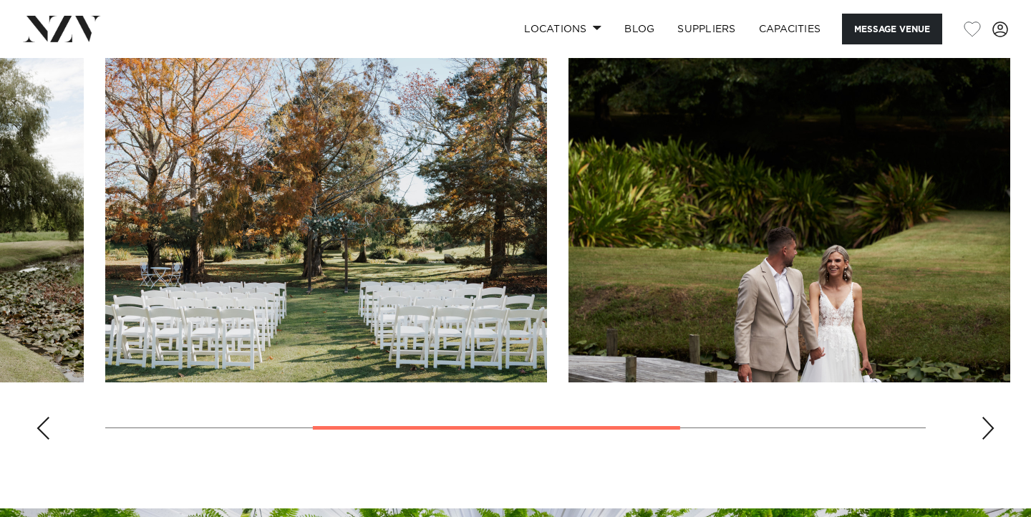
click at [42, 426] on div "Previous slide" at bounding box center [43, 428] width 14 height 23
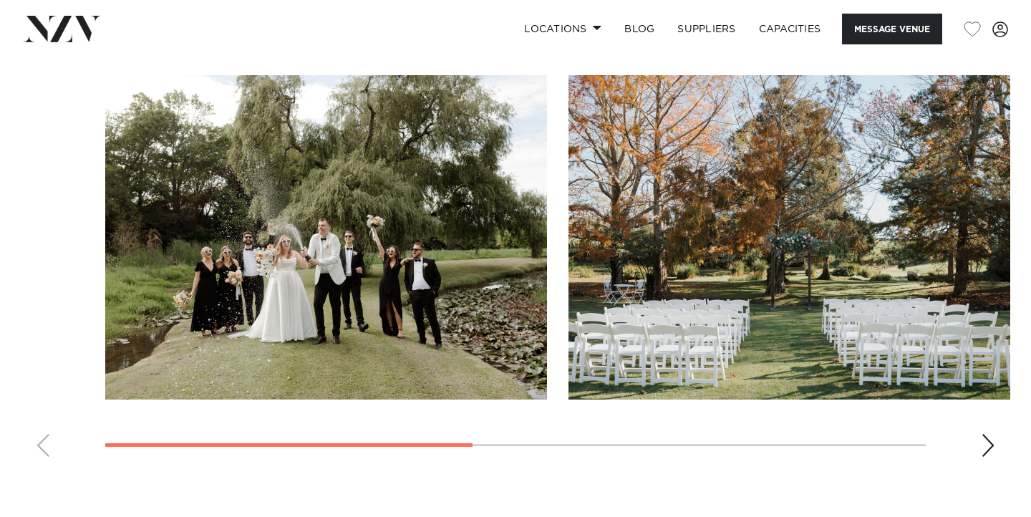
scroll to position [1034, 0]
click at [983, 440] on div "Next slide" at bounding box center [988, 446] width 14 height 23
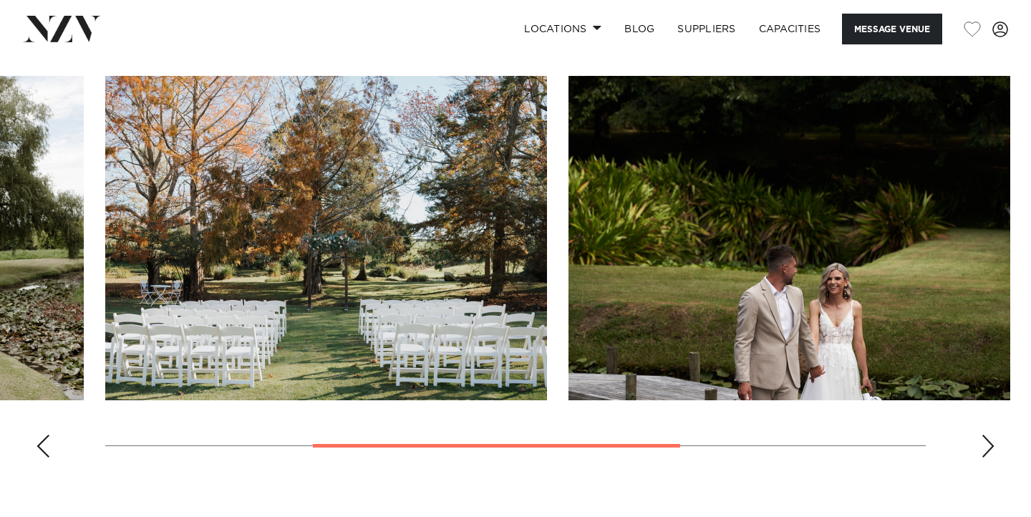
click at [983, 440] on div "Next slide" at bounding box center [988, 446] width 14 height 23
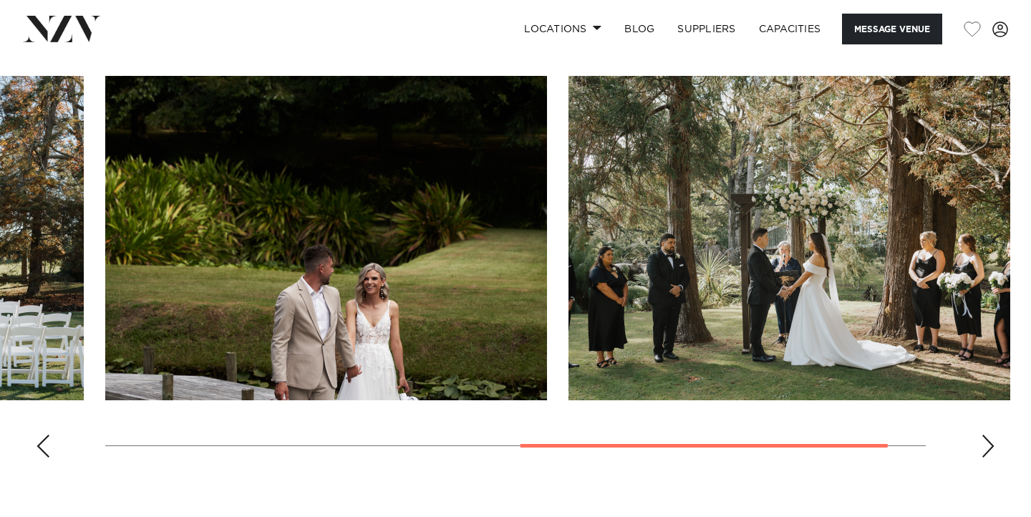
click at [983, 440] on div "Next slide" at bounding box center [988, 446] width 14 height 23
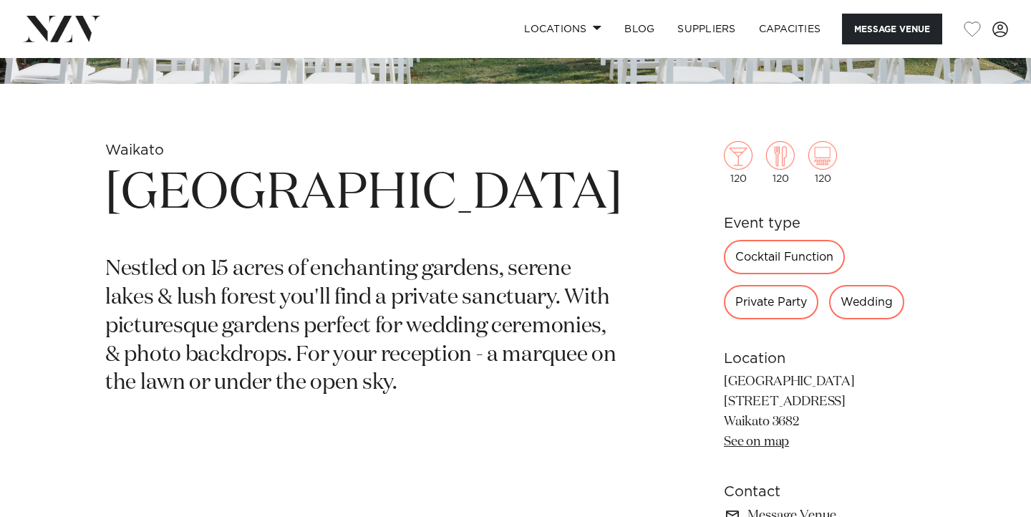
scroll to position [446, 0]
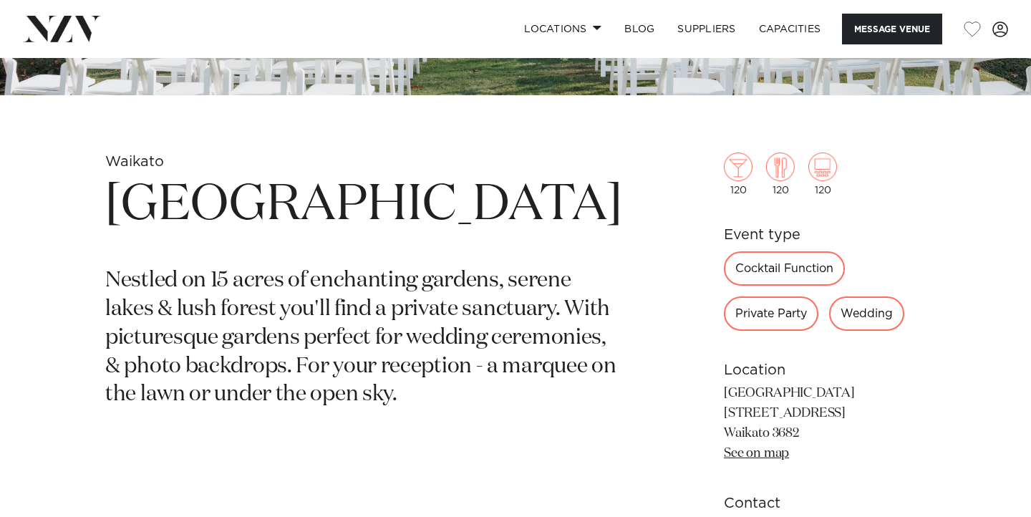
click at [829, 318] on div "Wedding" at bounding box center [866, 313] width 75 height 34
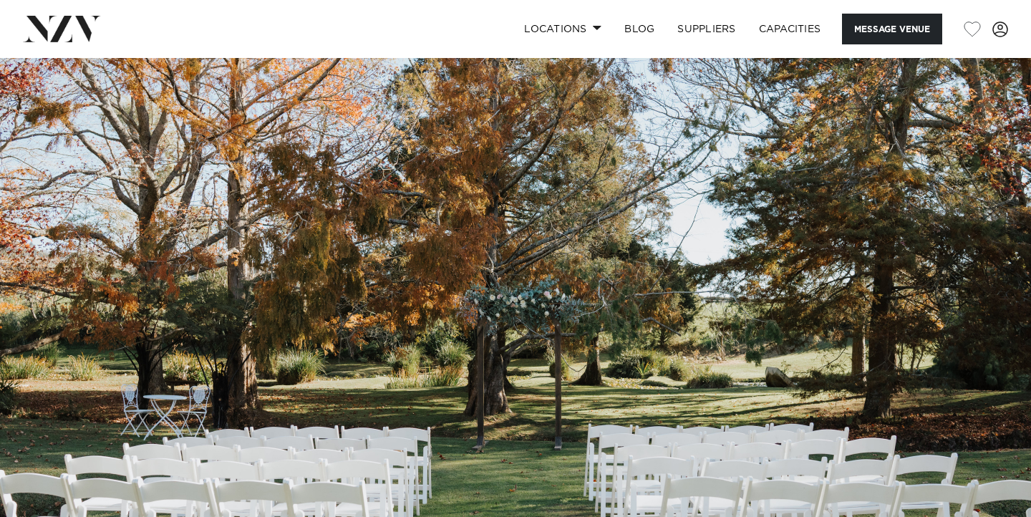
scroll to position [2, 0]
